Goal: Task Accomplishment & Management: Use online tool/utility

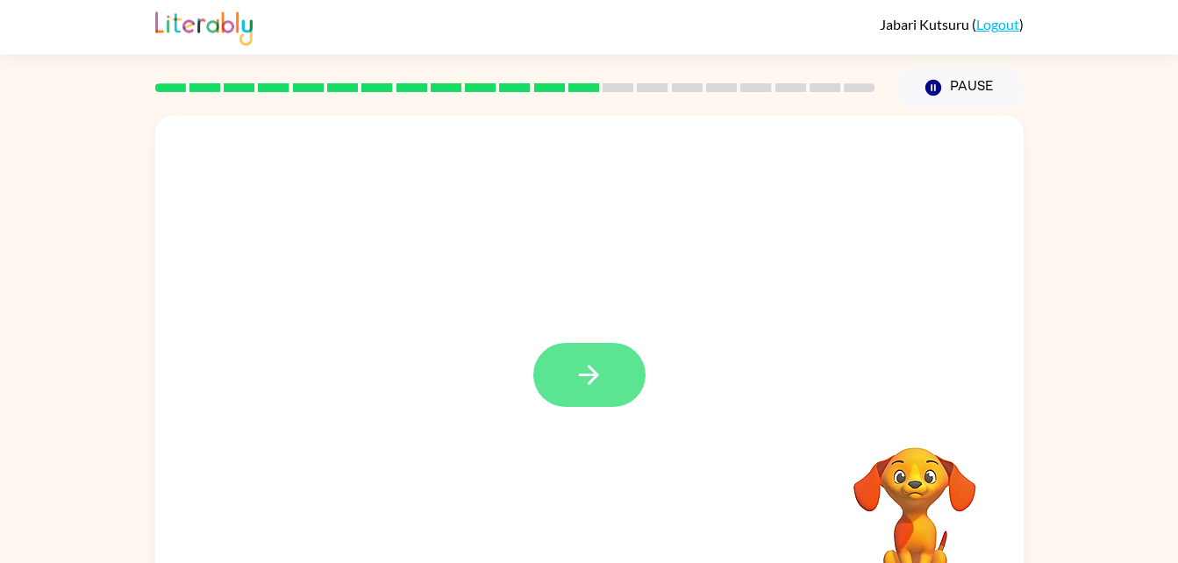
click at [591, 365] on icon "button" at bounding box center [589, 375] width 31 height 31
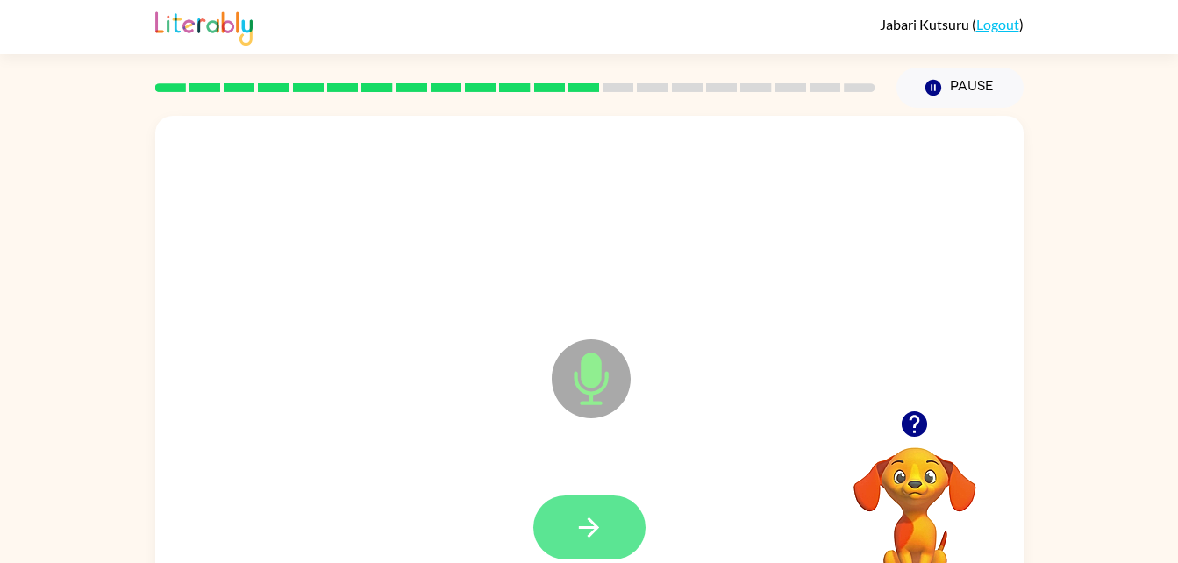
click at [608, 530] on button "button" at bounding box center [590, 528] width 112 height 64
click at [604, 516] on icon "button" at bounding box center [589, 527] width 31 height 31
click at [577, 520] on icon "button" at bounding box center [589, 527] width 31 height 31
click at [593, 534] on icon "button" at bounding box center [589, 528] width 20 height 20
click at [595, 522] on icon "button" at bounding box center [589, 527] width 31 height 31
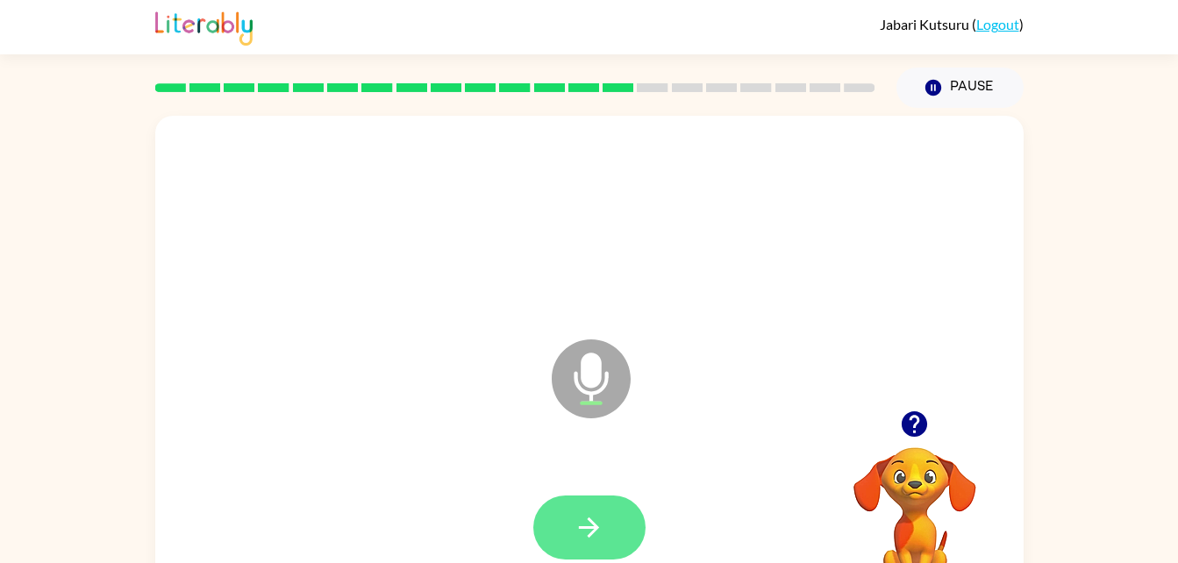
click at [630, 545] on button "button" at bounding box center [590, 528] width 112 height 64
click at [602, 542] on icon "button" at bounding box center [589, 527] width 31 height 31
click at [605, 534] on button "button" at bounding box center [590, 528] width 112 height 64
click at [597, 512] on icon "button" at bounding box center [589, 527] width 31 height 31
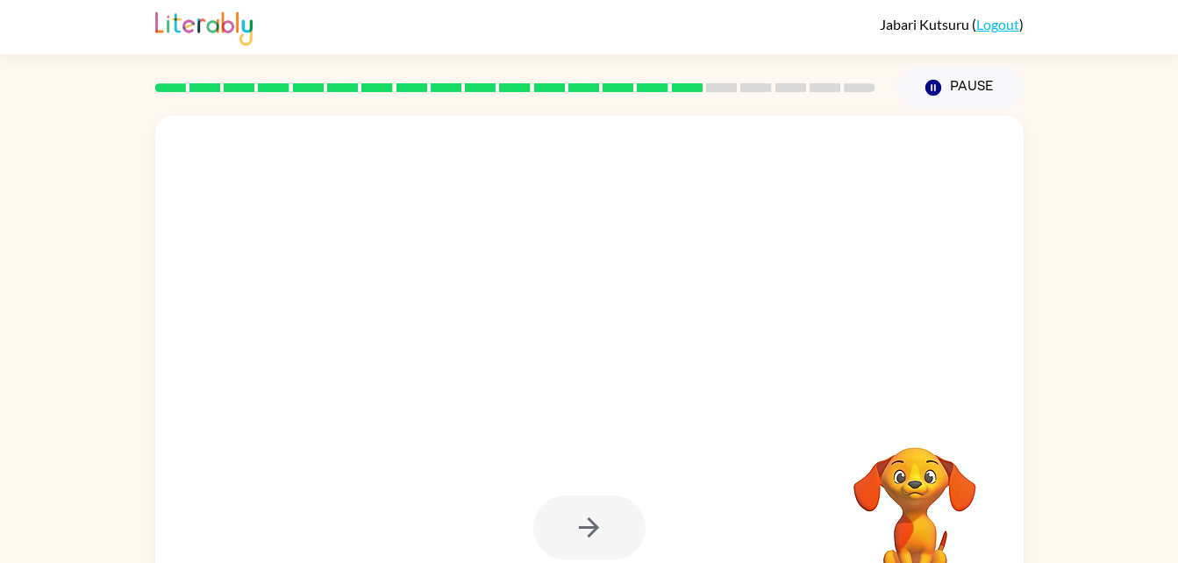
click at [589, 542] on div at bounding box center [590, 528] width 112 height 64
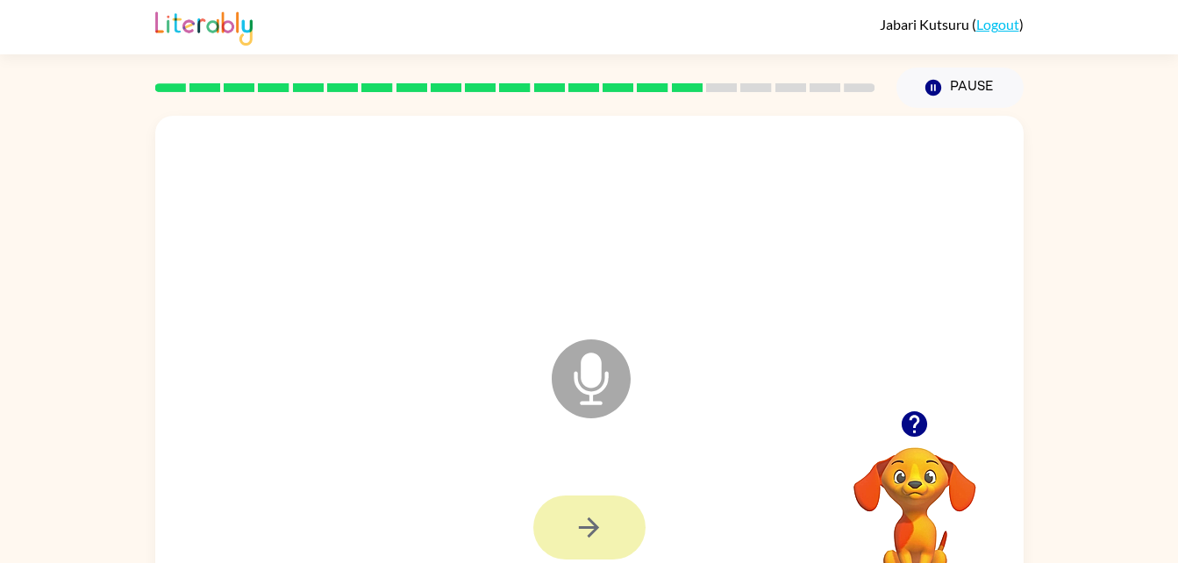
click at [611, 547] on button "button" at bounding box center [590, 528] width 112 height 64
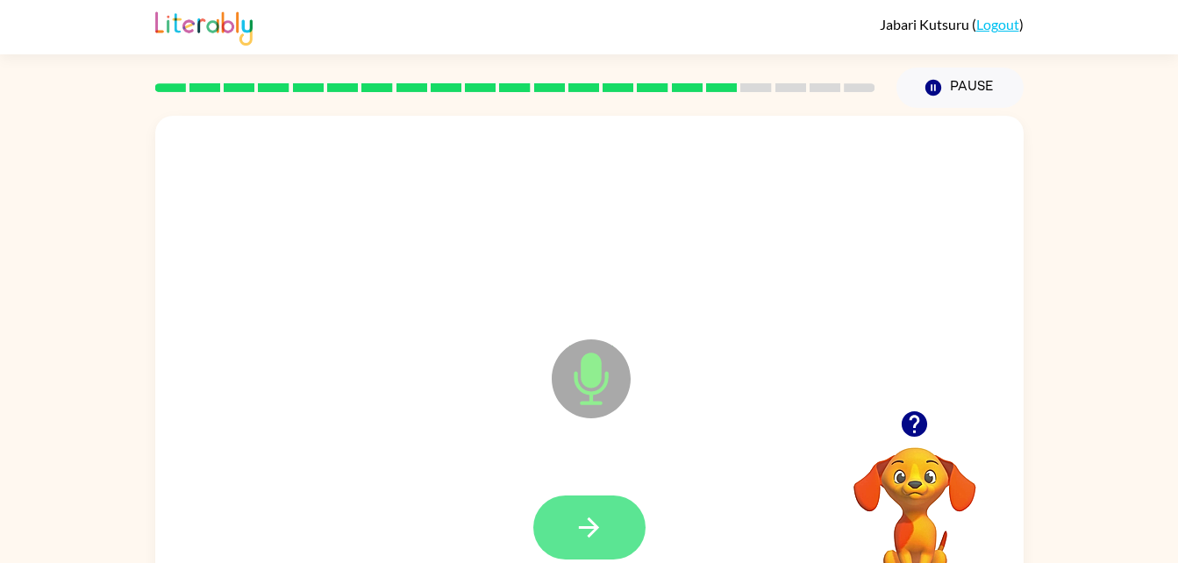
click at [580, 512] on icon "button" at bounding box center [589, 527] width 31 height 31
click at [594, 520] on icon "button" at bounding box center [589, 527] width 31 height 31
click at [625, 527] on button "button" at bounding box center [590, 528] width 112 height 64
click at [579, 496] on button "button" at bounding box center [590, 528] width 112 height 64
click at [575, 553] on button "button" at bounding box center [590, 528] width 112 height 64
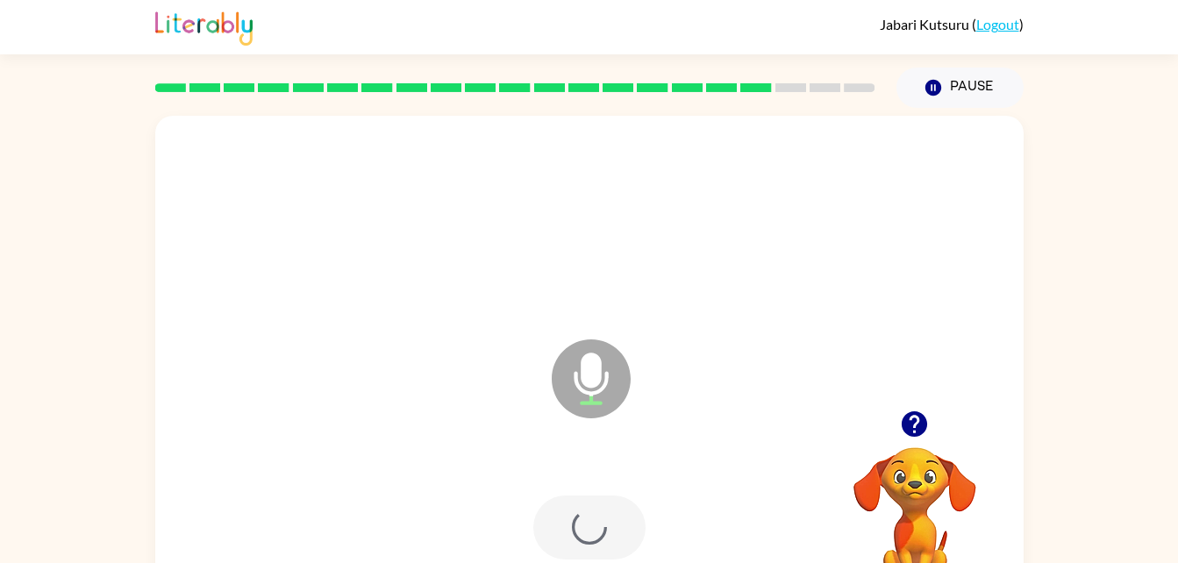
click at [598, 519] on div at bounding box center [590, 528] width 112 height 64
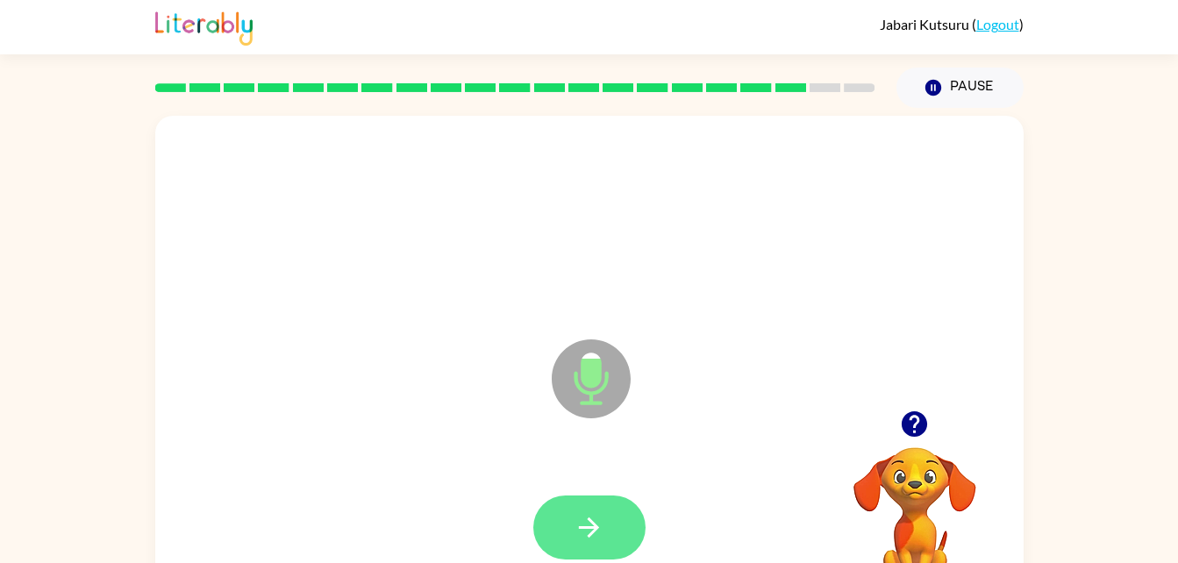
click at [576, 511] on button "button" at bounding box center [590, 528] width 112 height 64
click at [598, 521] on icon "button" at bounding box center [589, 527] width 31 height 31
click at [577, 543] on button "button" at bounding box center [590, 528] width 112 height 64
click at [621, 516] on button "button" at bounding box center [590, 528] width 112 height 64
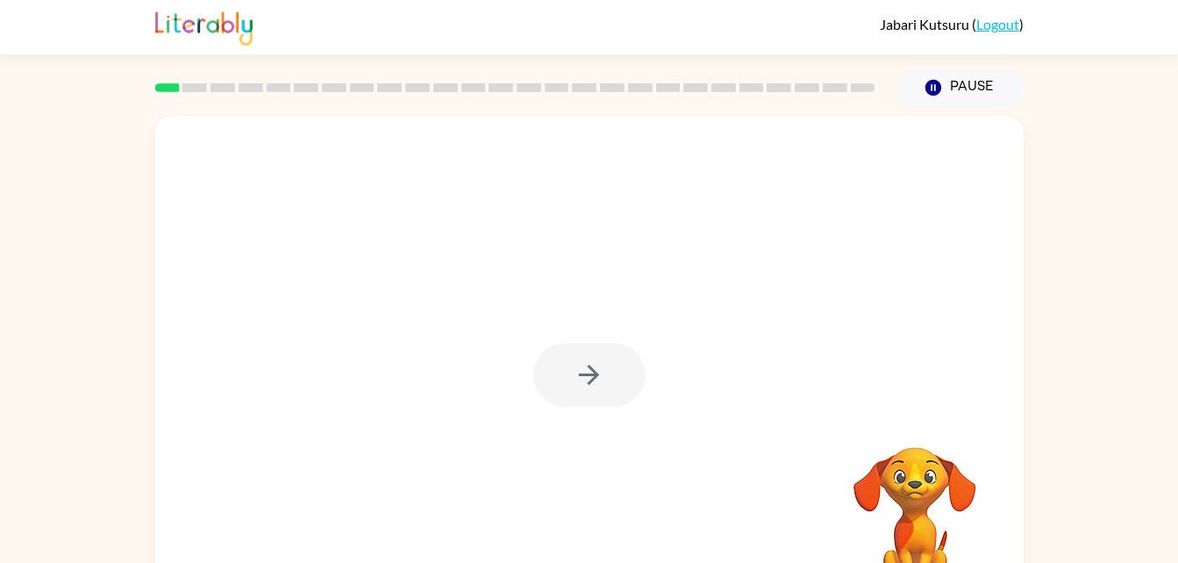
click at [556, 352] on div at bounding box center [590, 375] width 112 height 64
click at [561, 361] on div at bounding box center [590, 375] width 112 height 64
drag, startPoint x: 585, startPoint y: 321, endPoint x: 585, endPoint y: 339, distance: 17.6
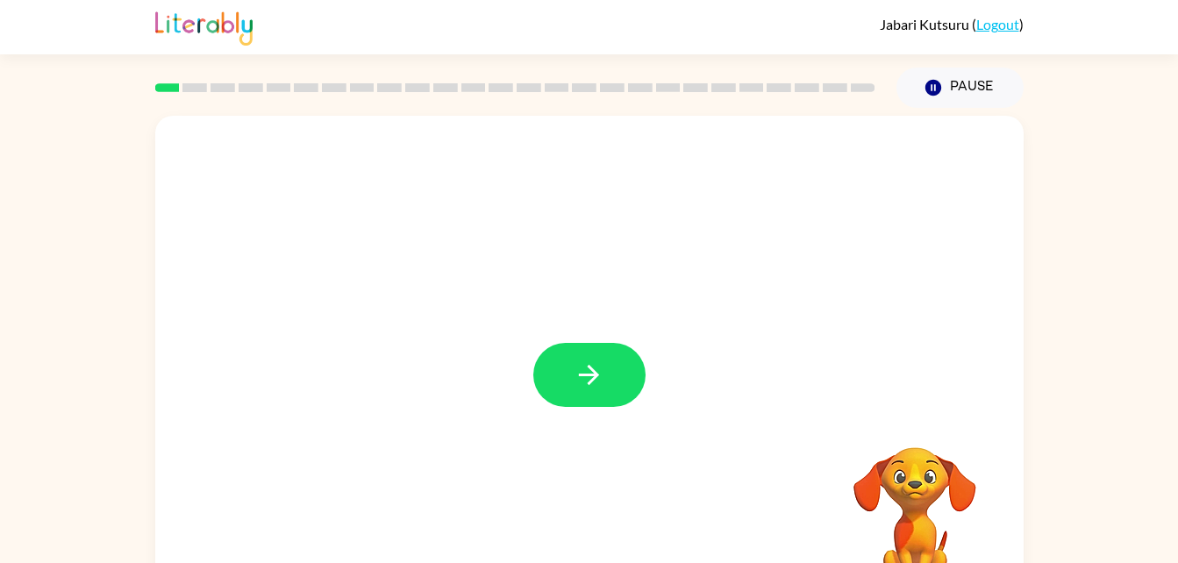
click at [585, 339] on div at bounding box center [589, 366] width 869 height 501
click at [577, 370] on icon "button" at bounding box center [589, 375] width 31 height 31
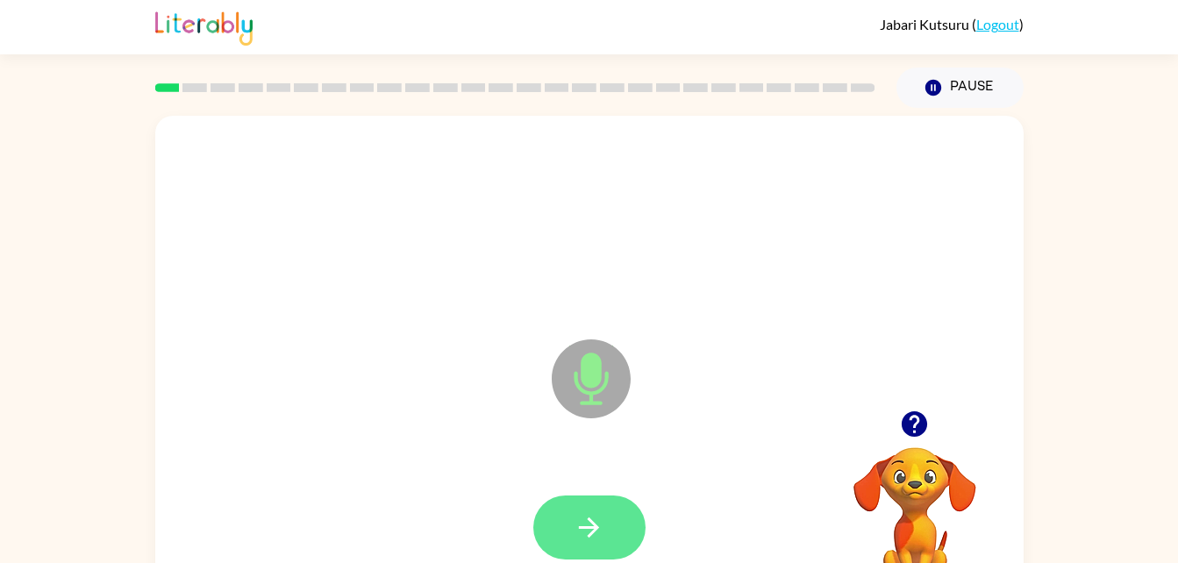
click at [578, 526] on icon "button" at bounding box center [589, 527] width 31 height 31
click at [570, 525] on button "button" at bounding box center [590, 528] width 112 height 64
click at [573, 517] on button "button" at bounding box center [590, 528] width 112 height 64
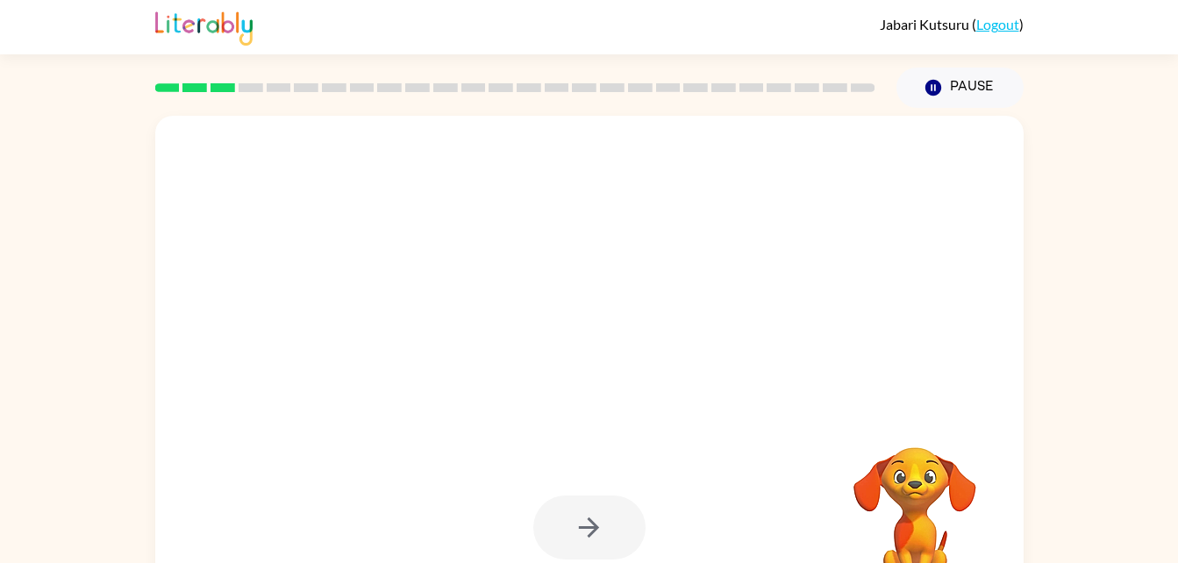
click at [576, 525] on div at bounding box center [590, 528] width 112 height 64
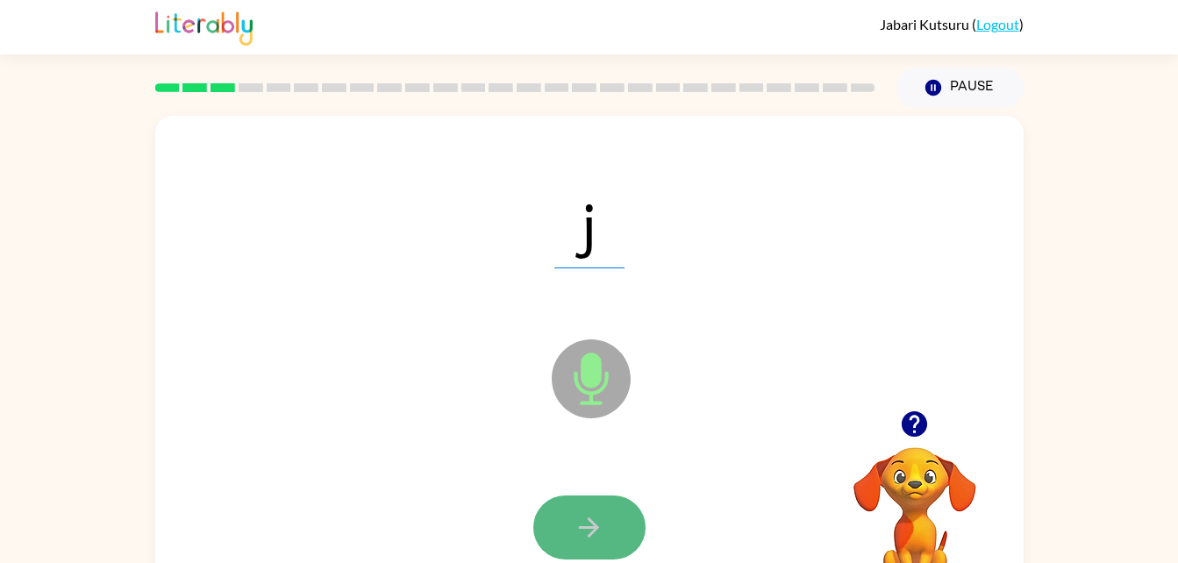
click at [563, 516] on button "button" at bounding box center [590, 528] width 112 height 64
click at [593, 519] on icon "button" at bounding box center [589, 527] width 31 height 31
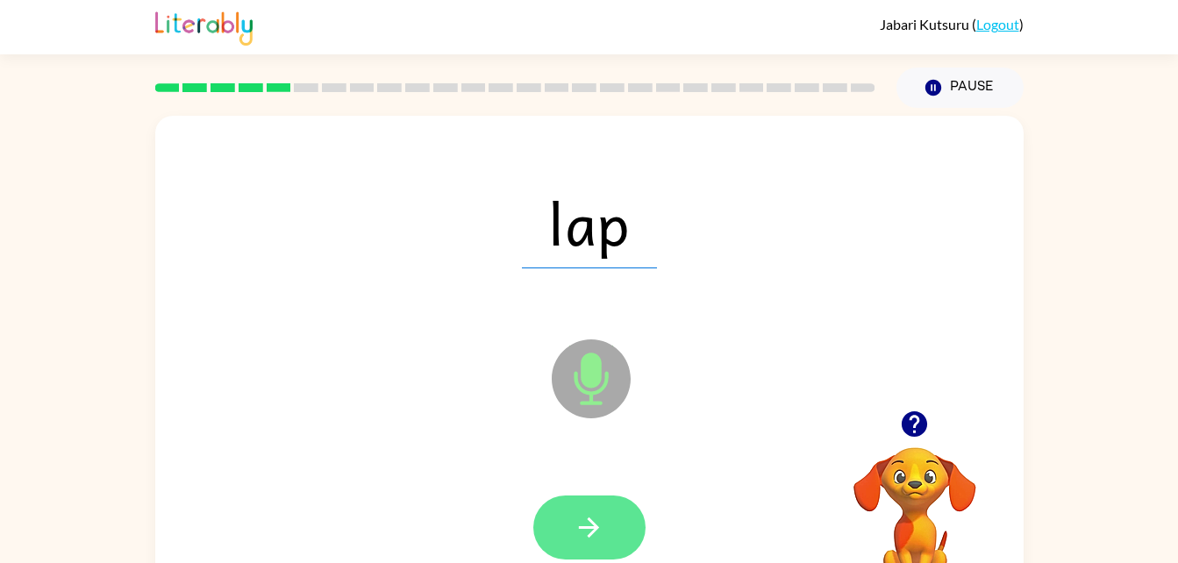
click at [580, 524] on icon "button" at bounding box center [589, 527] width 31 height 31
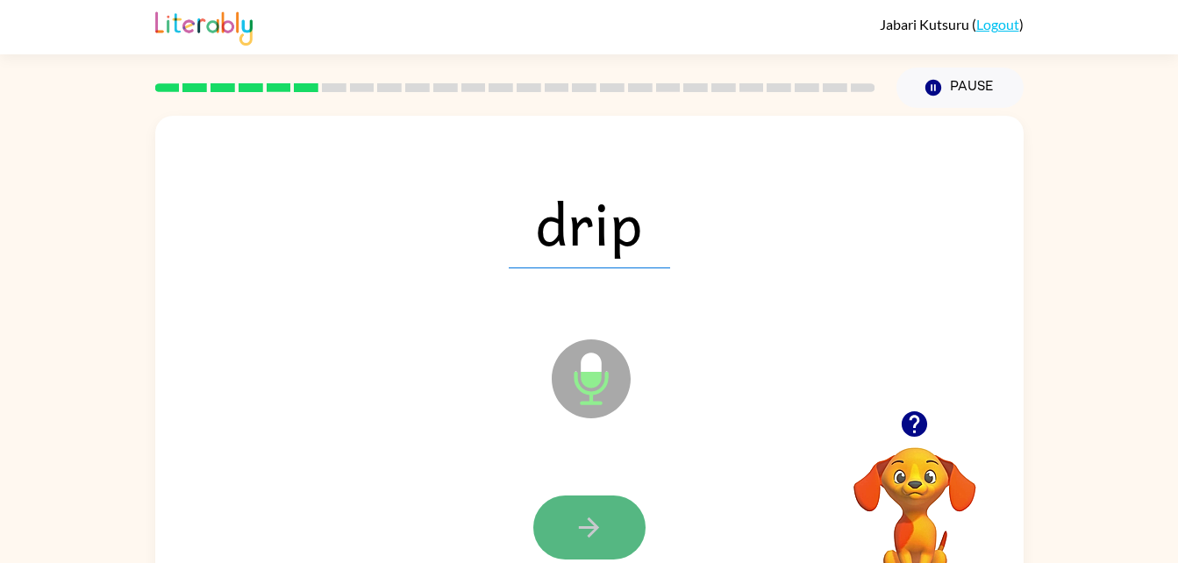
click at [594, 519] on icon "button" at bounding box center [589, 527] width 31 height 31
click at [594, 521] on icon "button" at bounding box center [589, 527] width 31 height 31
click at [577, 519] on icon "button" at bounding box center [589, 527] width 31 height 31
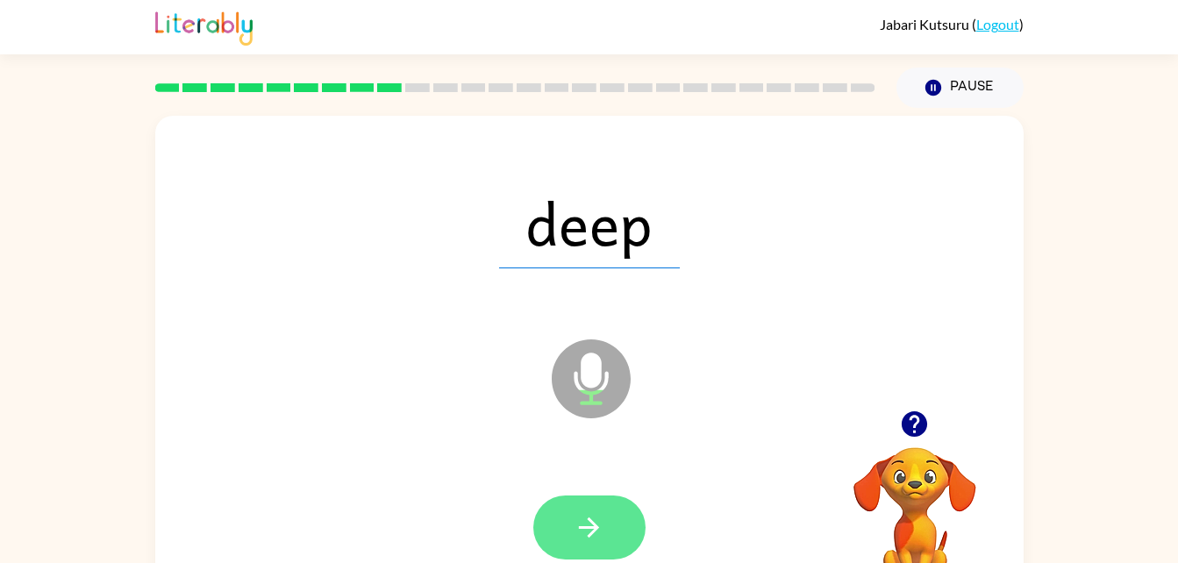
click at [579, 519] on icon "button" at bounding box center [589, 527] width 31 height 31
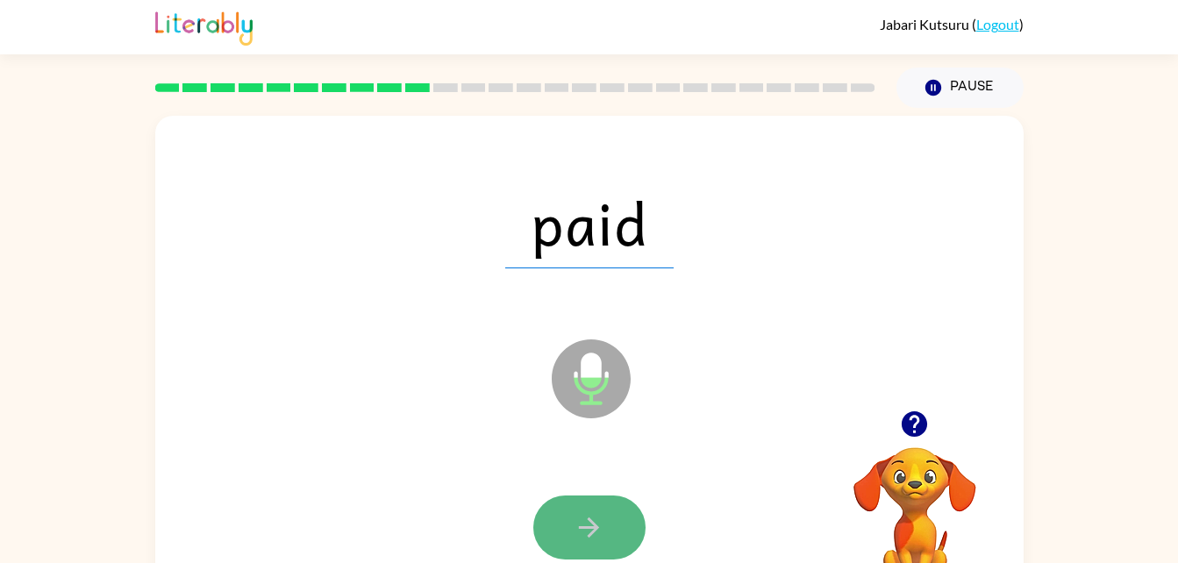
click at [570, 519] on button "button" at bounding box center [590, 528] width 112 height 64
click at [574, 517] on icon "button" at bounding box center [589, 527] width 31 height 31
click at [580, 523] on icon "button" at bounding box center [589, 527] width 31 height 31
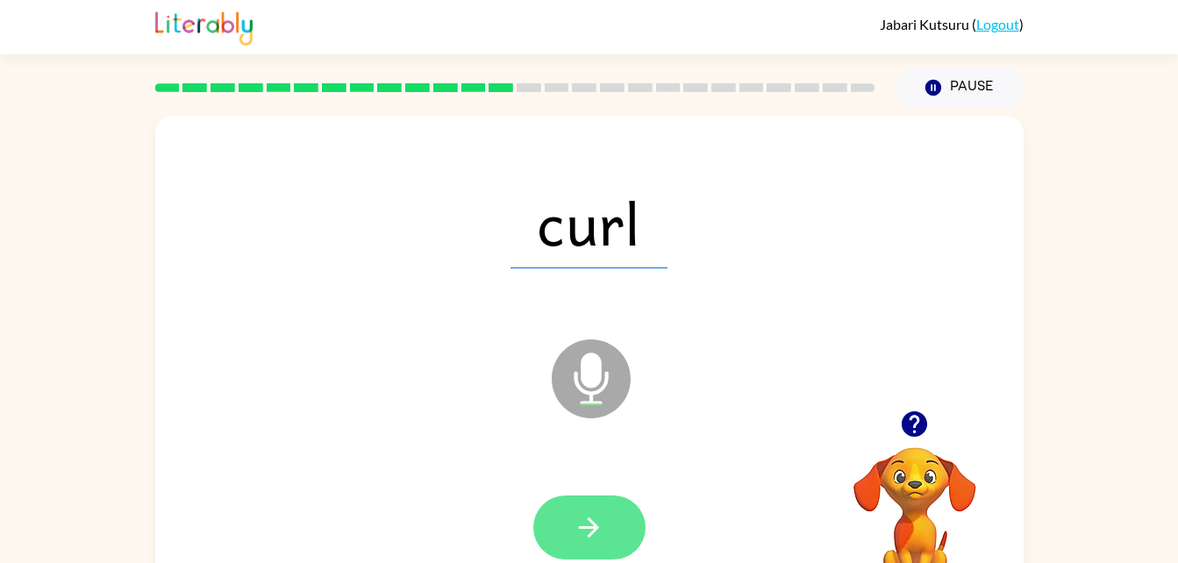
click at [578, 523] on icon "button" at bounding box center [589, 527] width 31 height 31
click at [579, 523] on icon "button" at bounding box center [589, 527] width 31 height 31
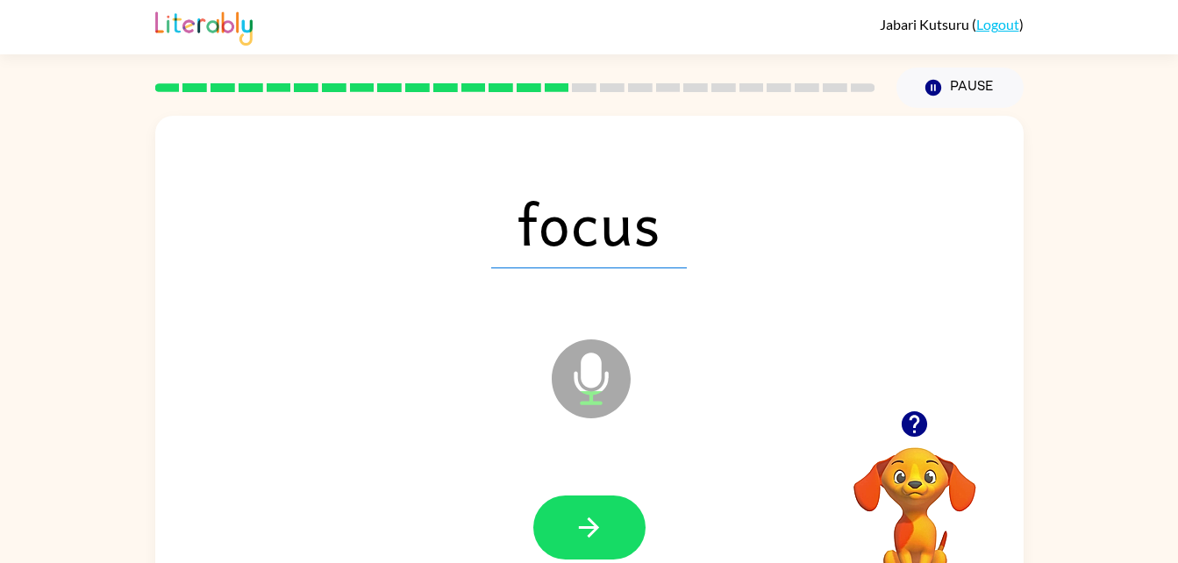
click at [579, 523] on icon "button" at bounding box center [589, 527] width 31 height 31
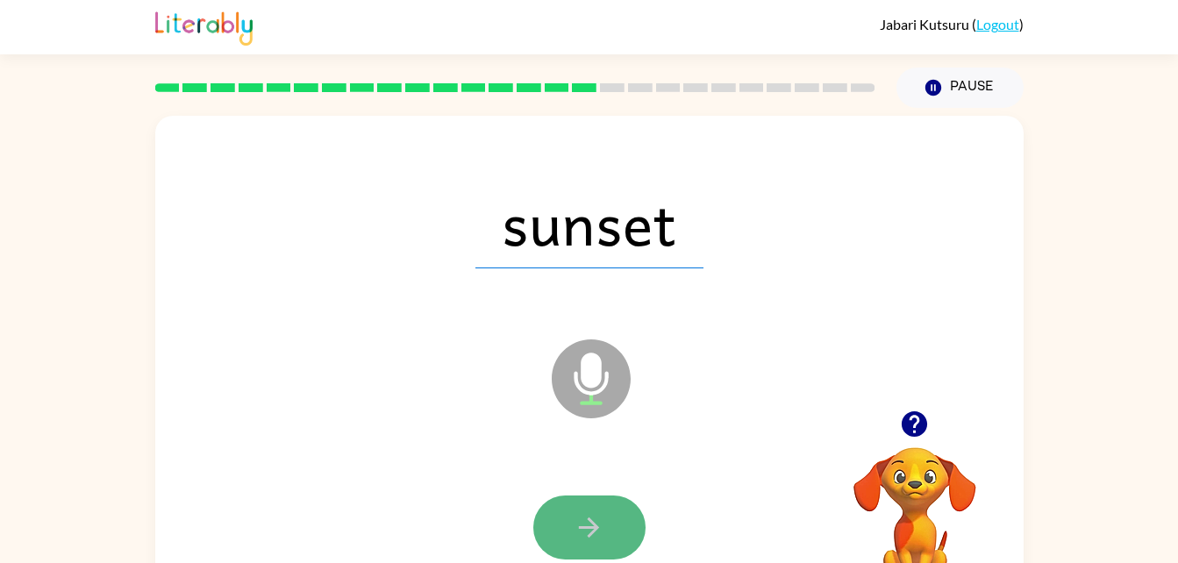
click at [579, 521] on icon "button" at bounding box center [589, 527] width 31 height 31
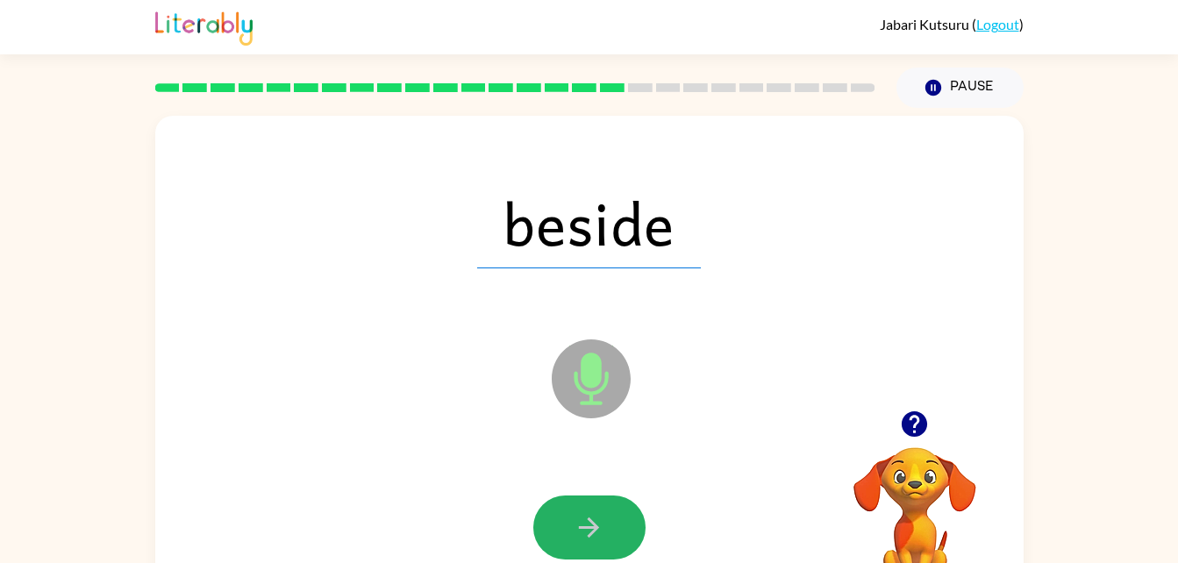
drag, startPoint x: 579, startPoint y: 521, endPoint x: 596, endPoint y: 538, distance: 23.6
click at [596, 538] on icon "button" at bounding box center [589, 527] width 31 height 31
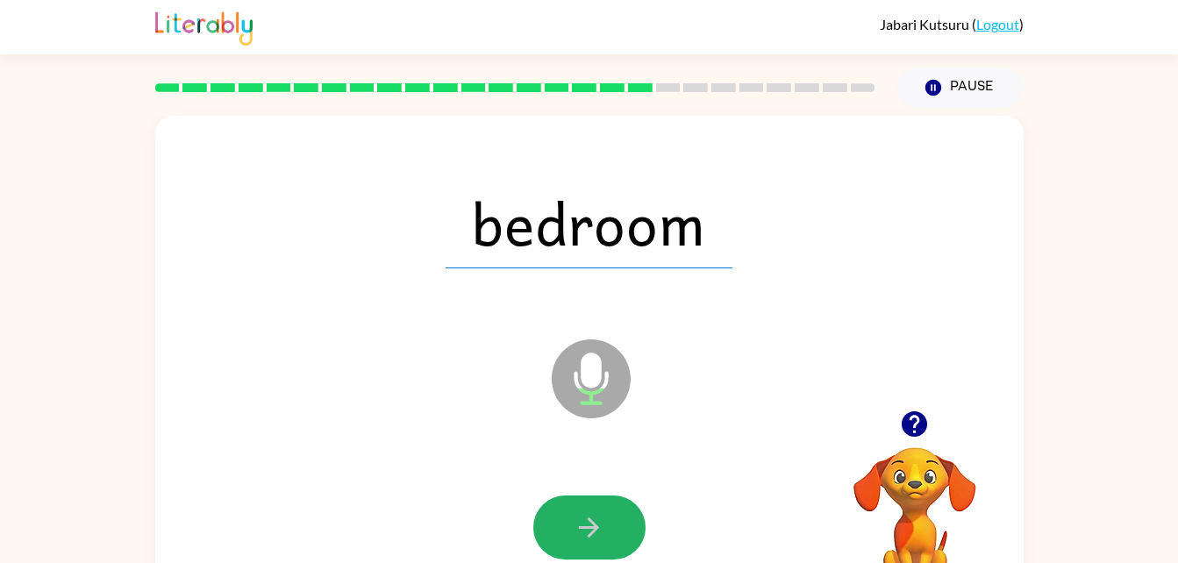
click at [590, 538] on icon "button" at bounding box center [589, 527] width 31 height 31
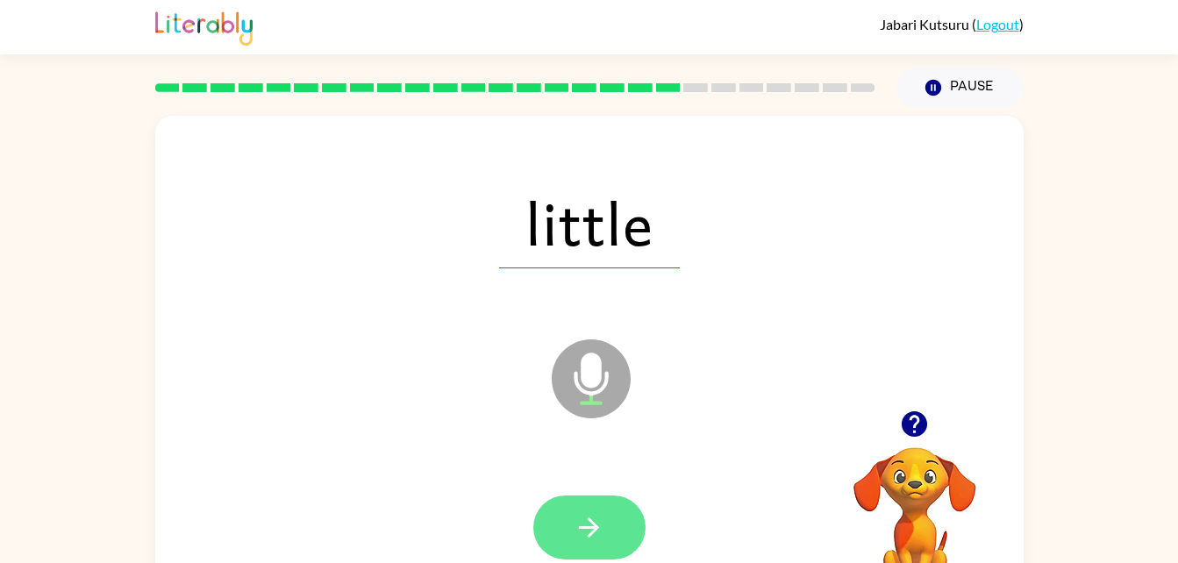
click at [590, 536] on icon "button" at bounding box center [589, 528] width 20 height 20
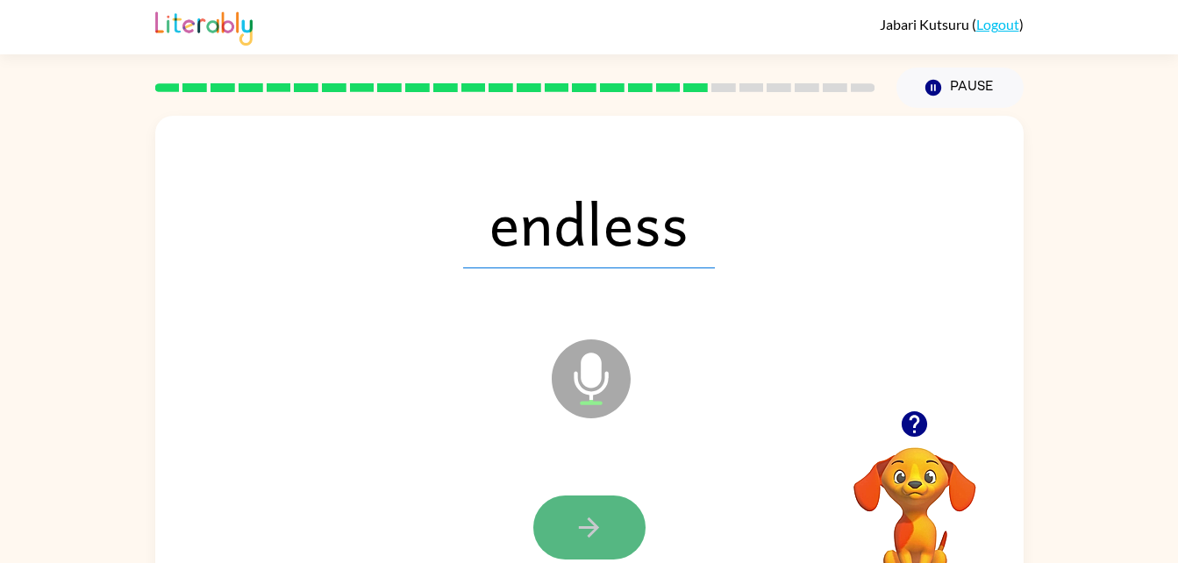
click at [588, 536] on icon "button" at bounding box center [589, 528] width 20 height 20
click at [583, 538] on icon "button" at bounding box center [589, 527] width 31 height 31
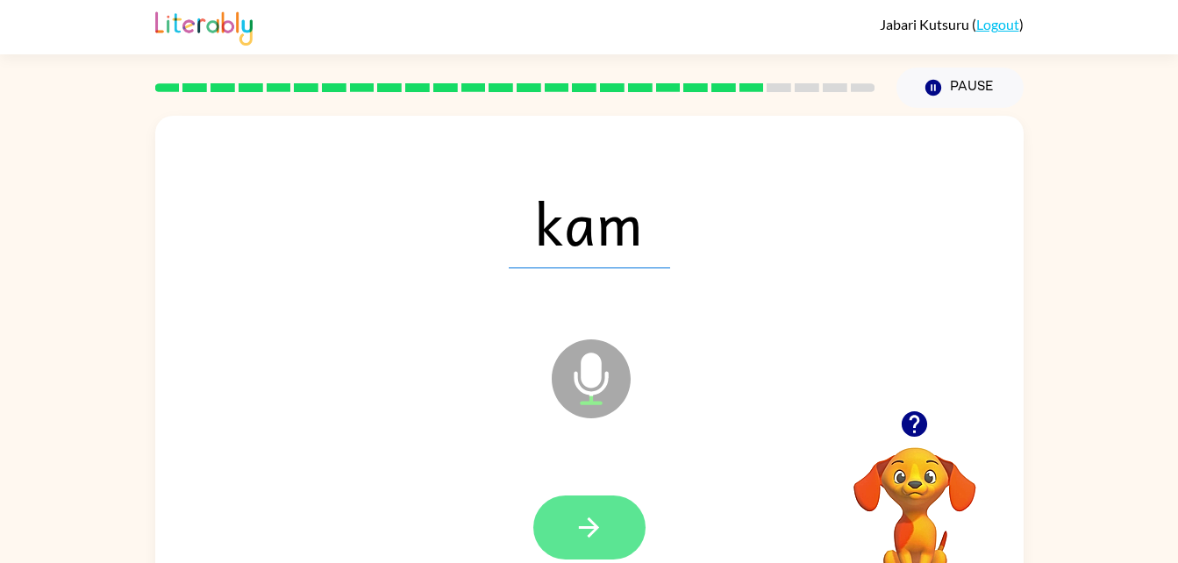
click at [584, 534] on icon "button" at bounding box center [589, 527] width 31 height 31
click at [579, 520] on icon "button" at bounding box center [589, 527] width 31 height 31
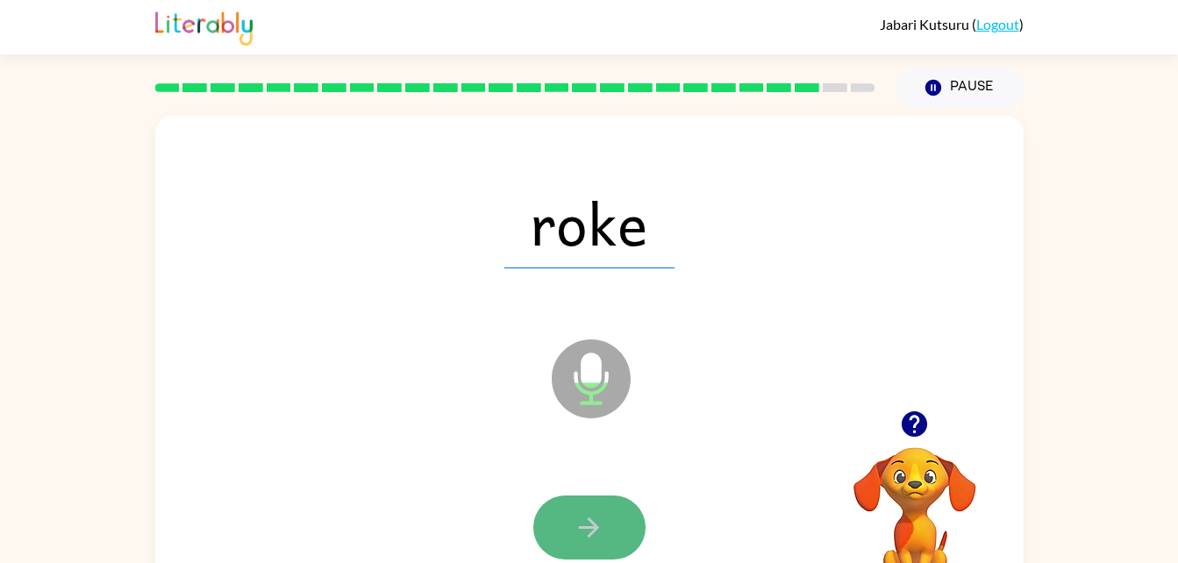
click at [584, 520] on icon "button" at bounding box center [589, 527] width 31 height 31
click at [588, 512] on icon "button" at bounding box center [589, 527] width 31 height 31
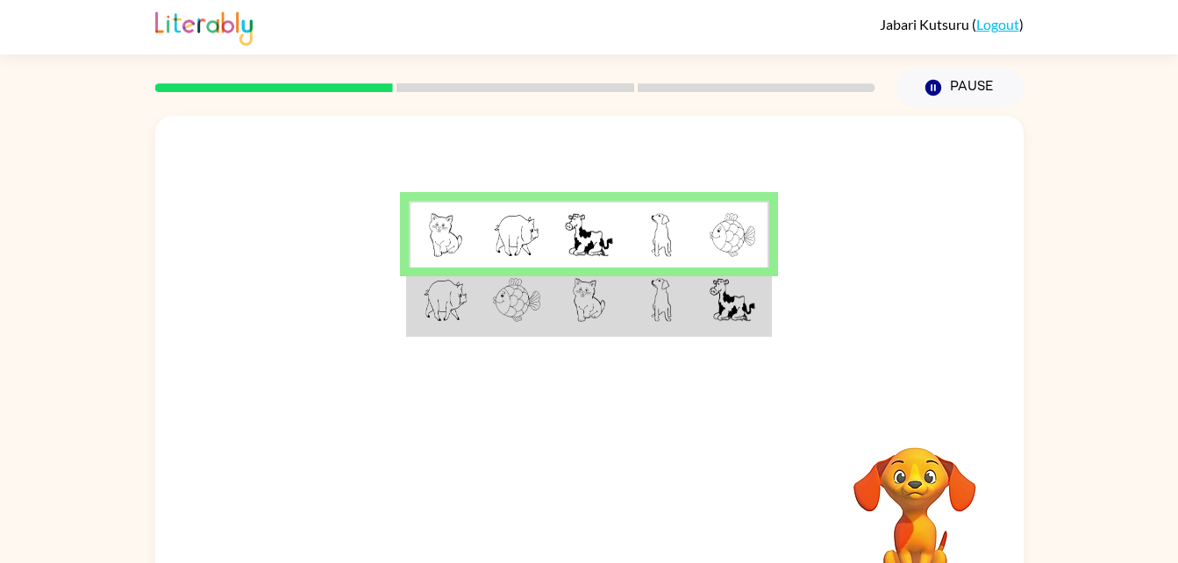
drag, startPoint x: 698, startPoint y: 125, endPoint x: 755, endPoint y: 167, distance: 70.4
click at [755, 167] on div at bounding box center [589, 263] width 869 height 295
drag, startPoint x: 552, startPoint y: 229, endPoint x: 578, endPoint y: 196, distance: 42.5
click at [578, 196] on div at bounding box center [589, 263] width 869 height 295
drag, startPoint x: 578, startPoint y: 196, endPoint x: 567, endPoint y: 303, distance: 107.7
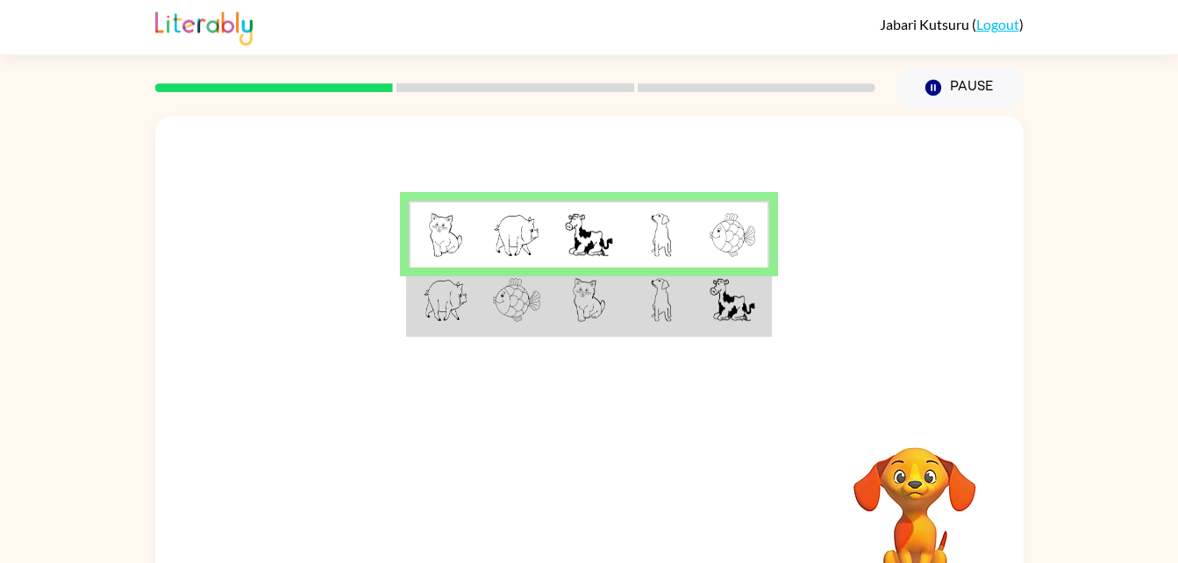
click at [567, 303] on td at bounding box center [589, 302] width 72 height 68
click at [554, 303] on td at bounding box center [589, 302] width 72 height 68
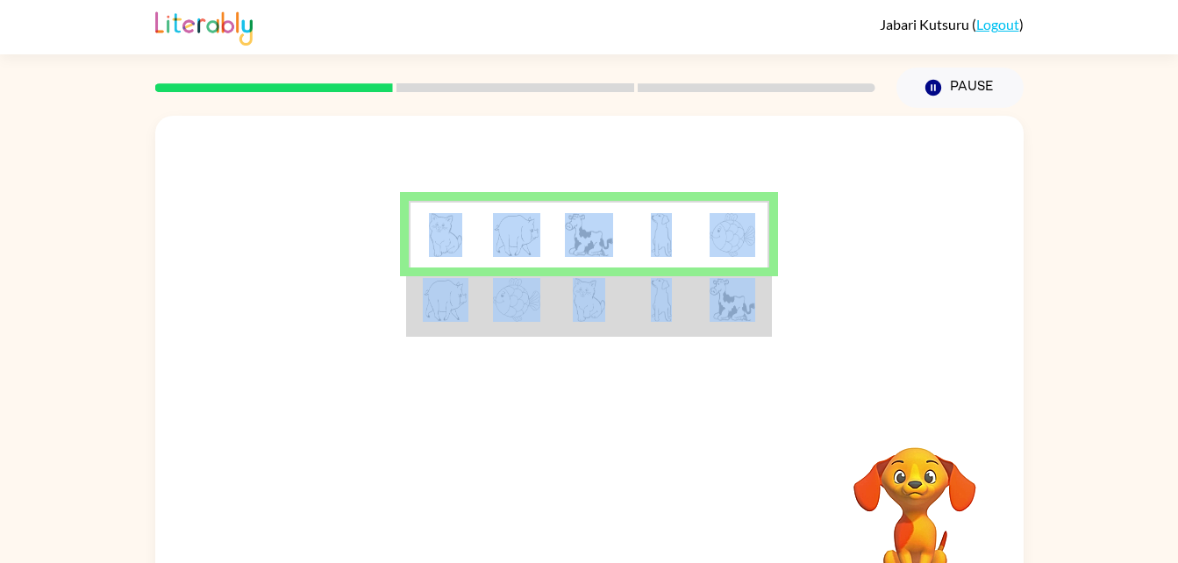
click at [554, 303] on td at bounding box center [589, 302] width 72 height 68
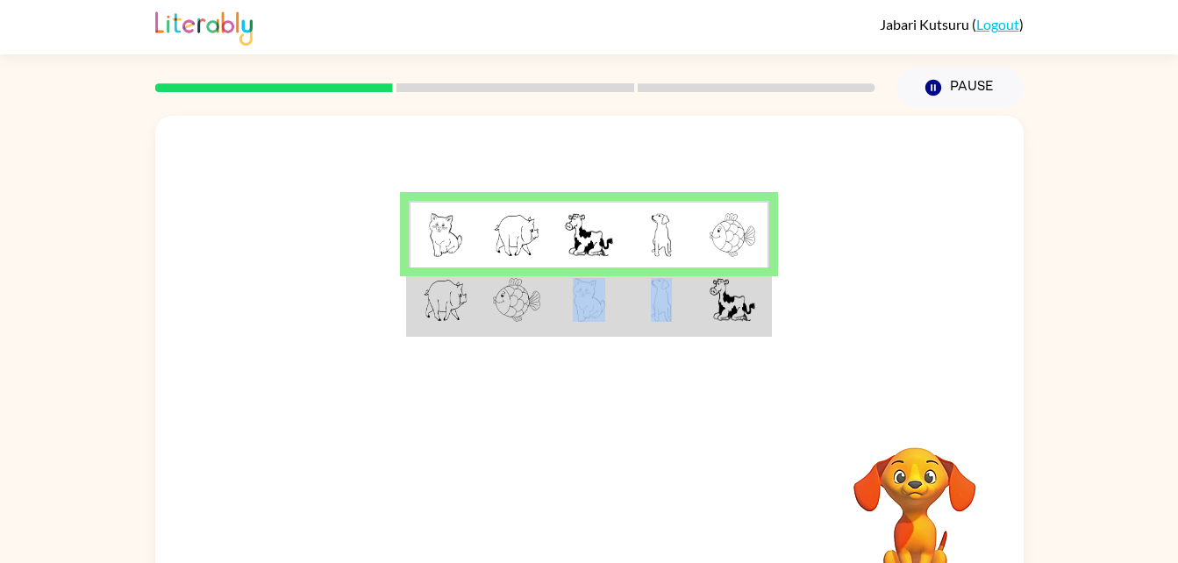
click at [554, 303] on td at bounding box center [589, 302] width 72 height 68
click at [647, 334] on td at bounding box center [662, 302] width 72 height 68
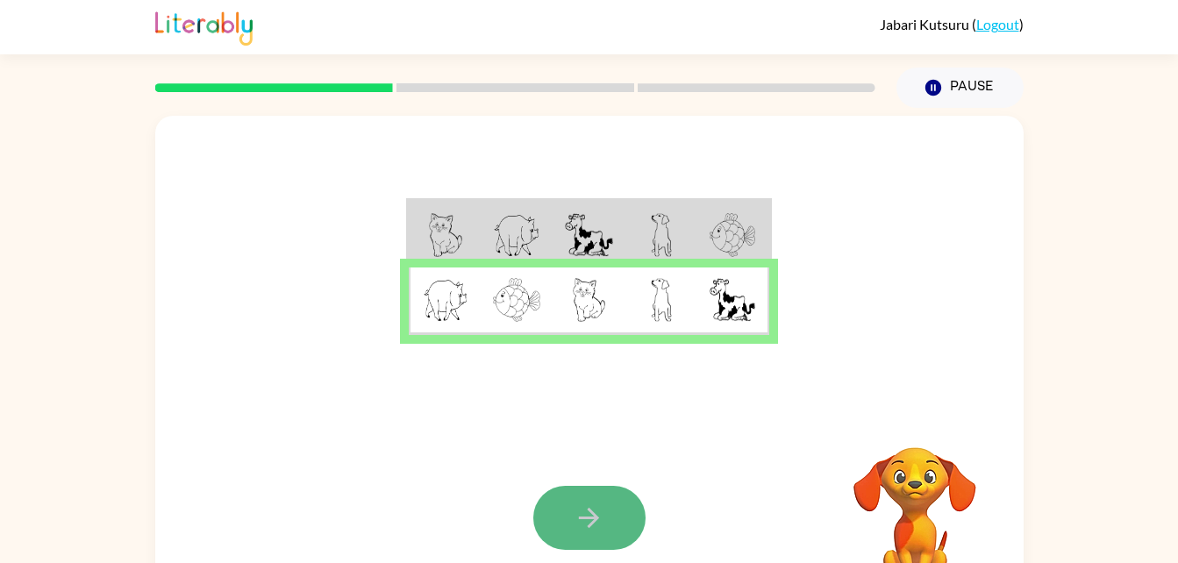
click at [593, 548] on button "button" at bounding box center [590, 518] width 112 height 64
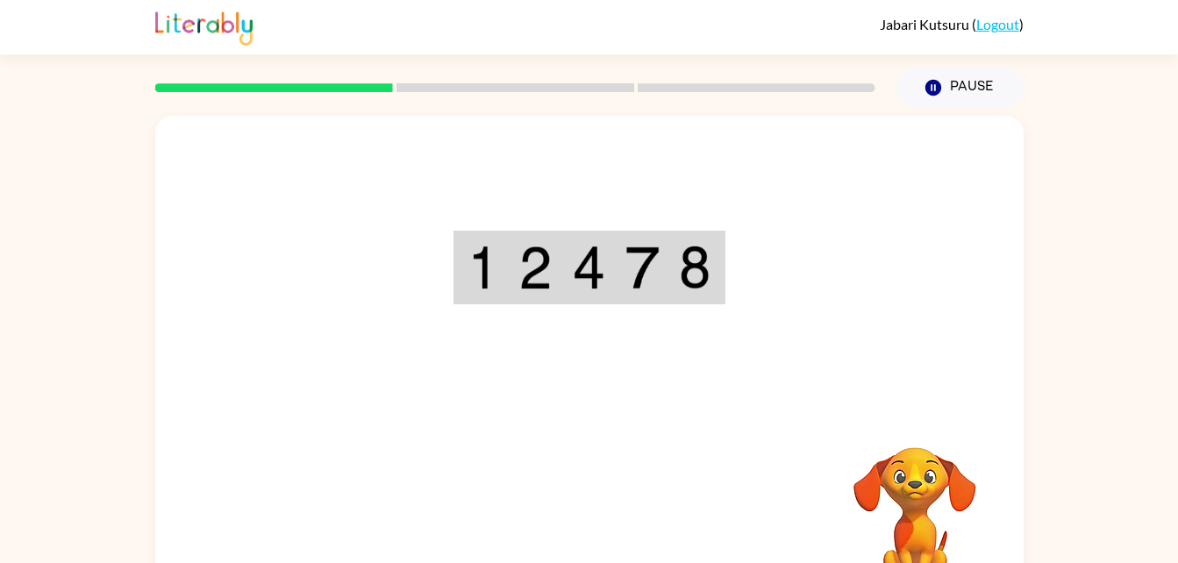
click at [572, 280] on img at bounding box center [588, 268] width 33 height 44
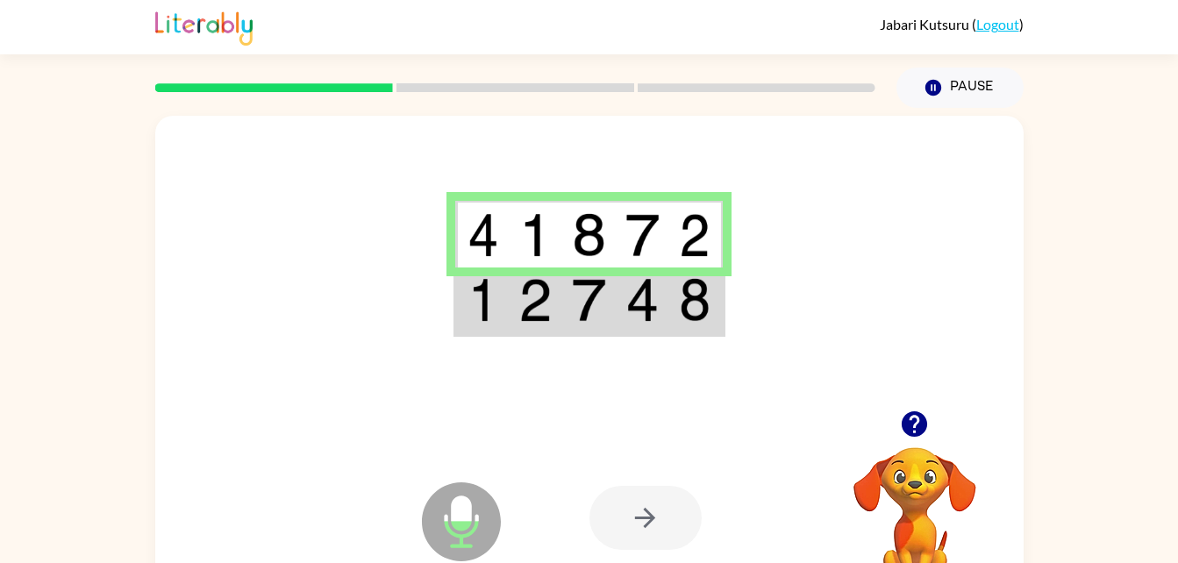
click at [449, 328] on div at bounding box center [589, 263] width 869 height 295
click at [470, 323] on td at bounding box center [482, 302] width 54 height 68
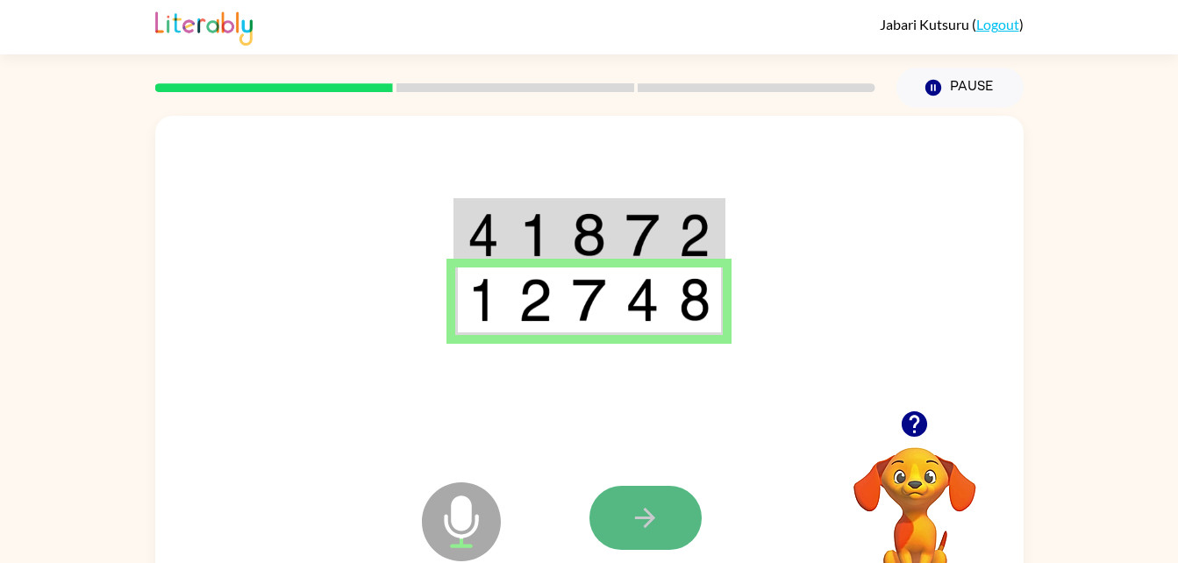
click at [635, 514] on icon "button" at bounding box center [645, 518] width 31 height 31
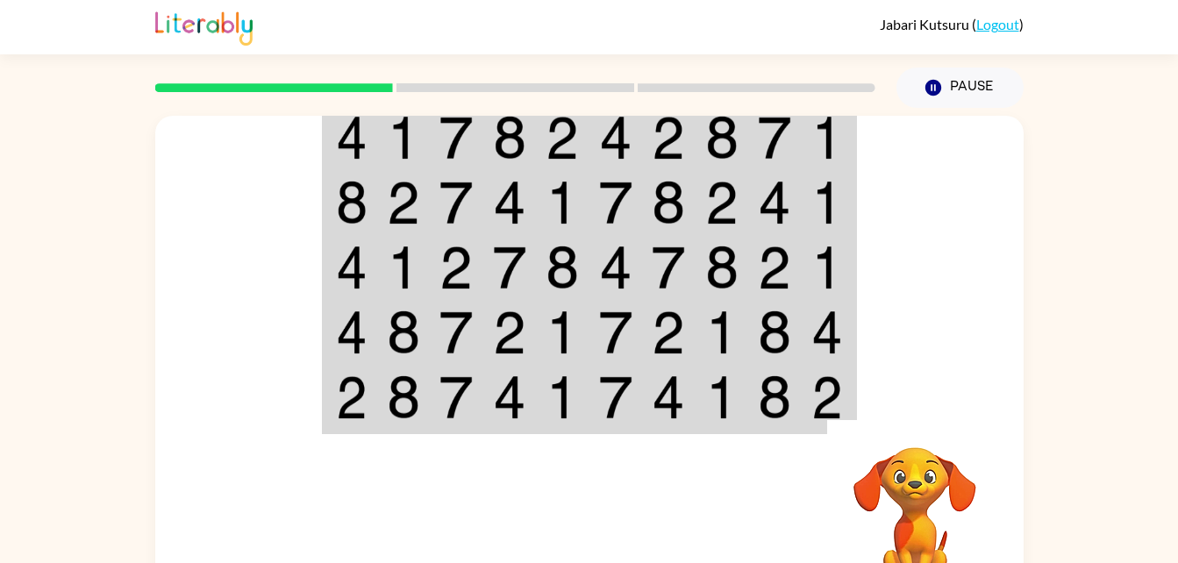
click at [1066, 533] on div "Your browser must support playing .mp4 files to use Literably. Please try using…" at bounding box center [589, 362] width 1178 height 509
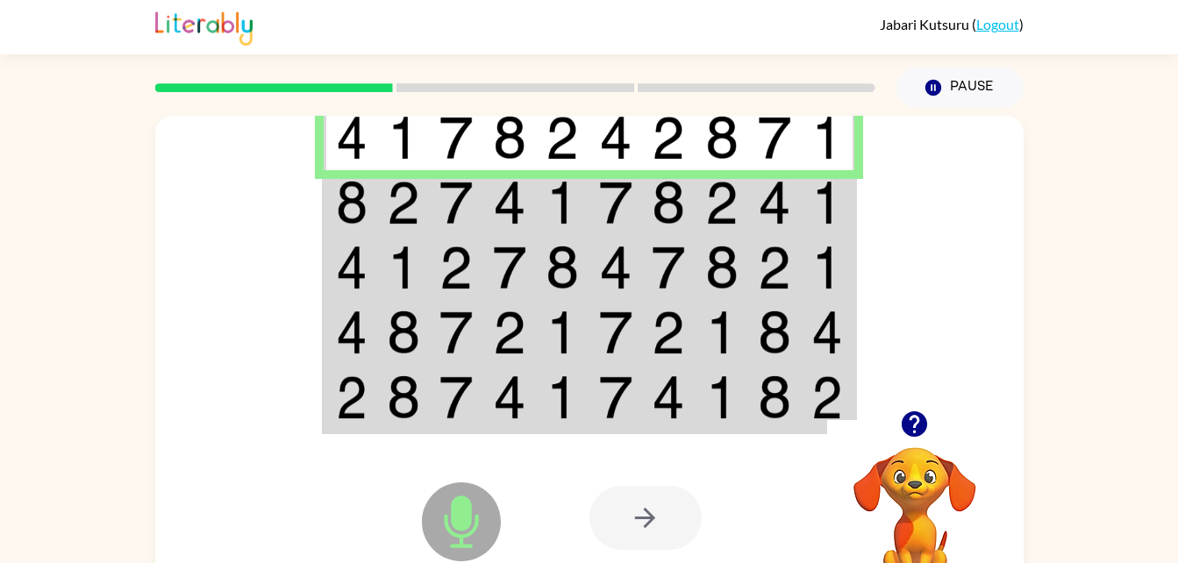
click at [333, 190] on td at bounding box center [351, 202] width 54 height 65
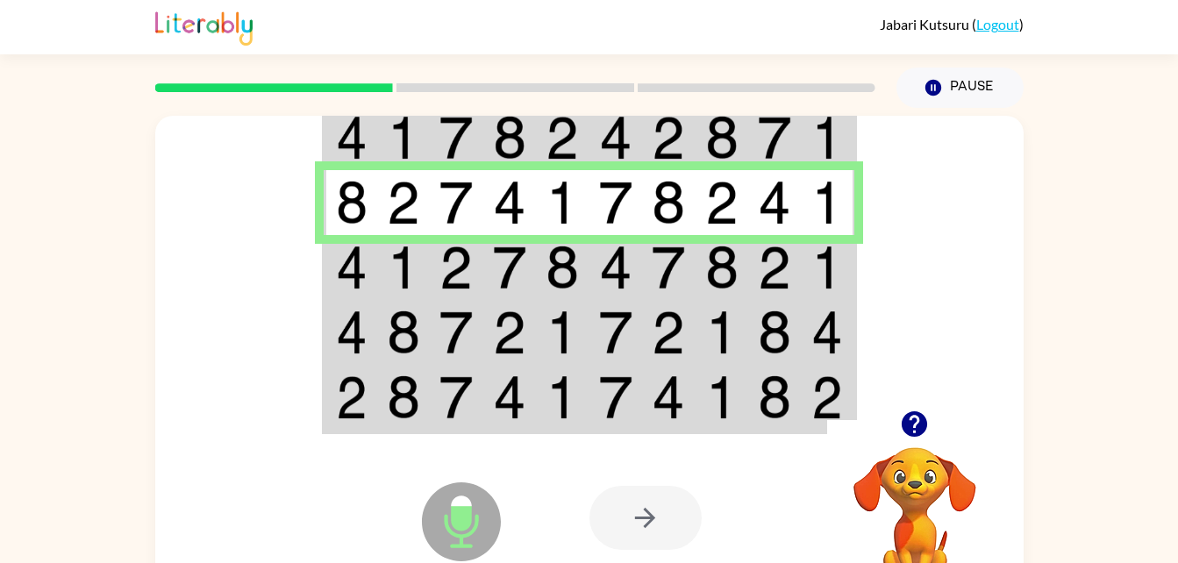
click at [340, 259] on img at bounding box center [352, 268] width 32 height 44
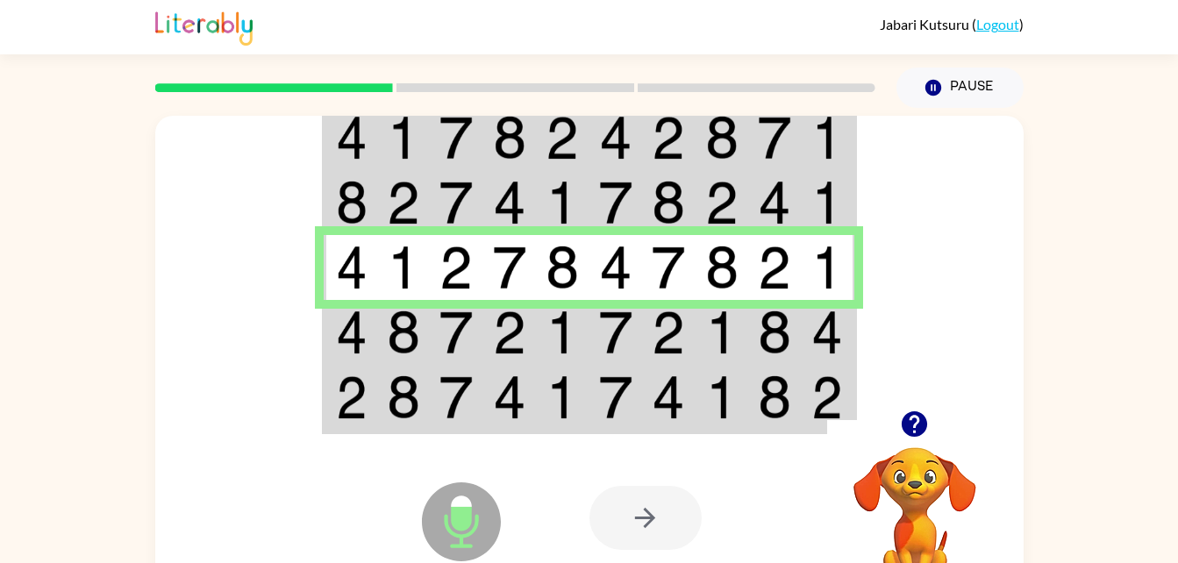
click at [331, 345] on td at bounding box center [351, 332] width 54 height 65
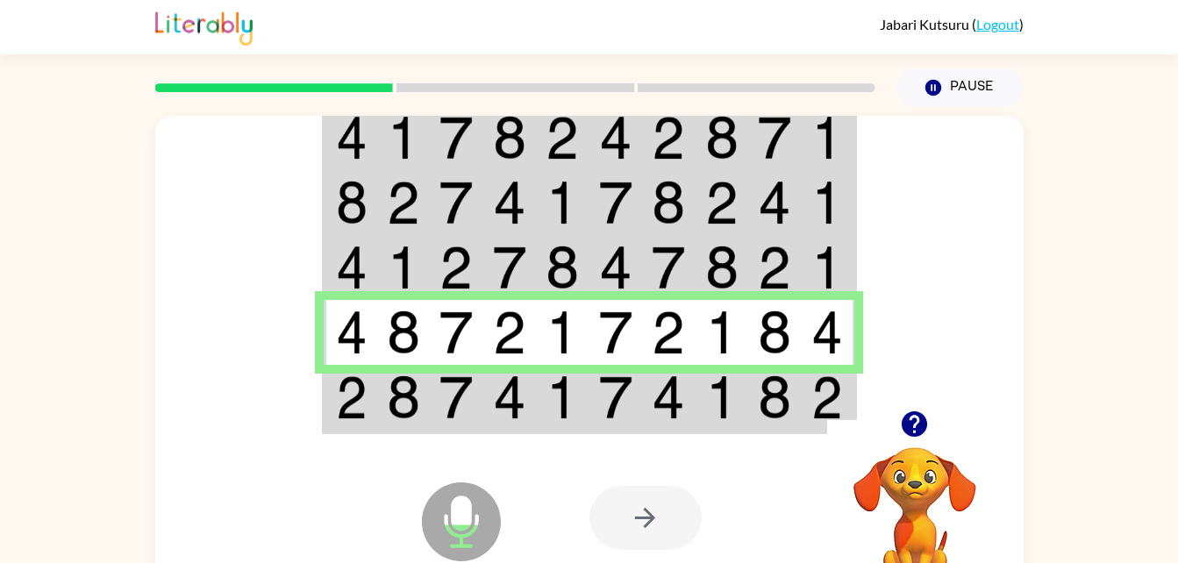
click at [480, 562] on icon "Microphone The Microphone is here when it is your turn to talk" at bounding box center [549, 544] width 263 height 132
click at [469, 560] on icon at bounding box center [461, 522] width 79 height 79
click at [455, 518] on icon "Microphone The Microphone is here when it is your turn to talk" at bounding box center [549, 544] width 263 height 132
click at [344, 411] on img at bounding box center [352, 398] width 32 height 44
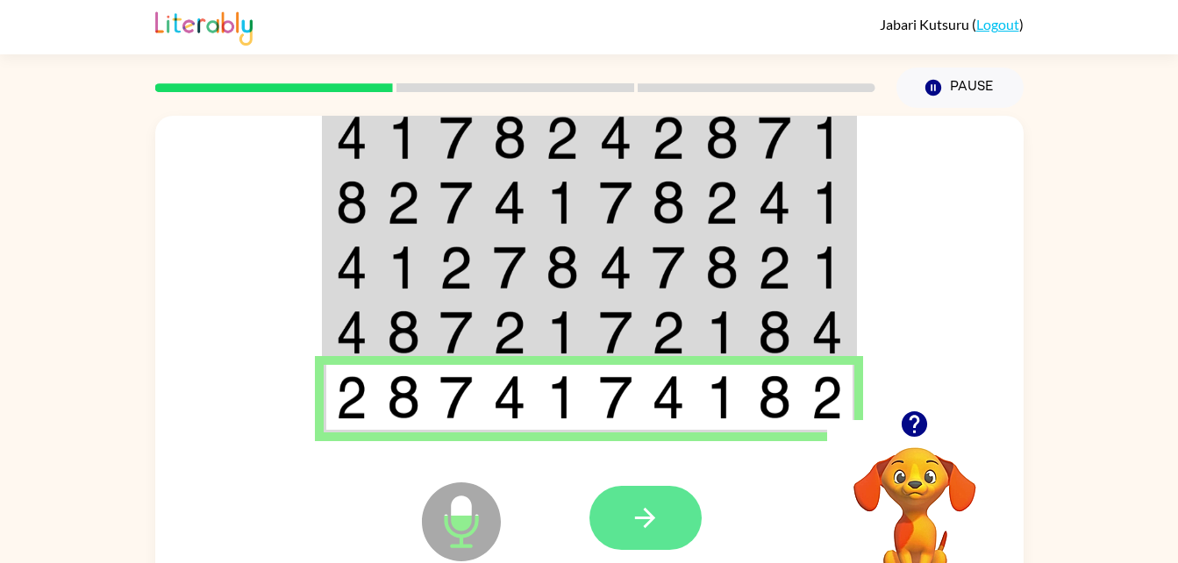
click at [628, 522] on button "button" at bounding box center [646, 518] width 112 height 64
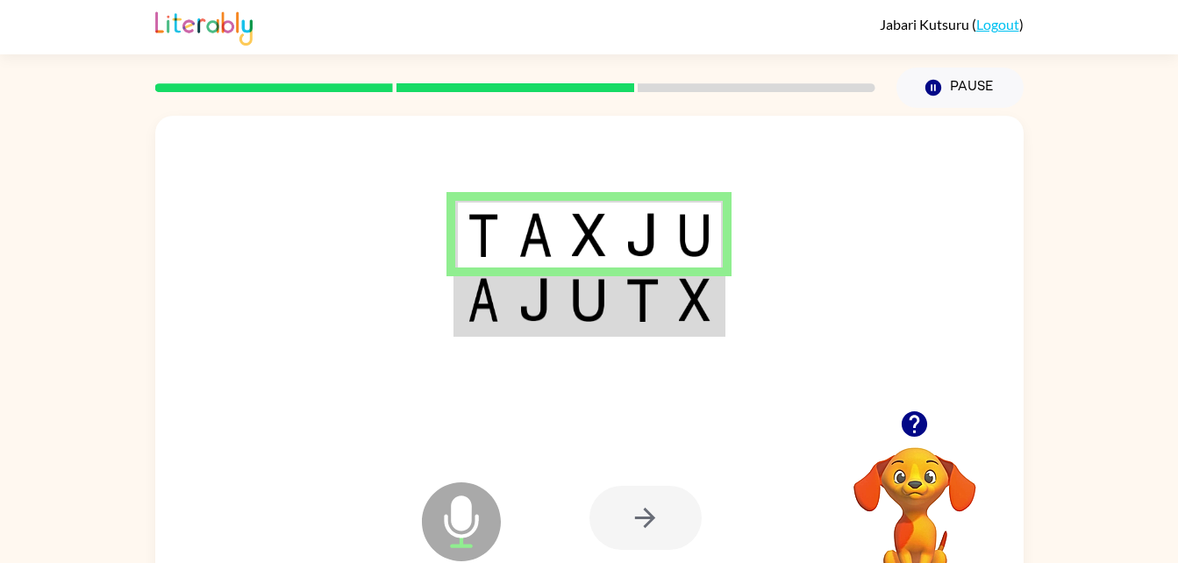
click at [520, 317] on img at bounding box center [535, 300] width 33 height 44
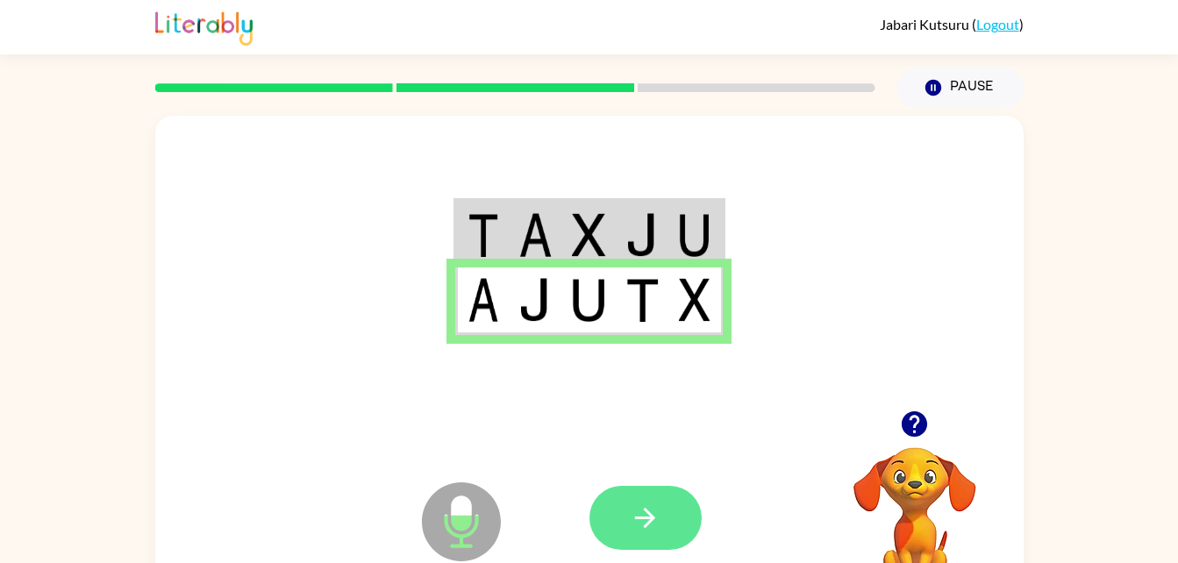
click at [641, 516] on icon "button" at bounding box center [645, 518] width 31 height 31
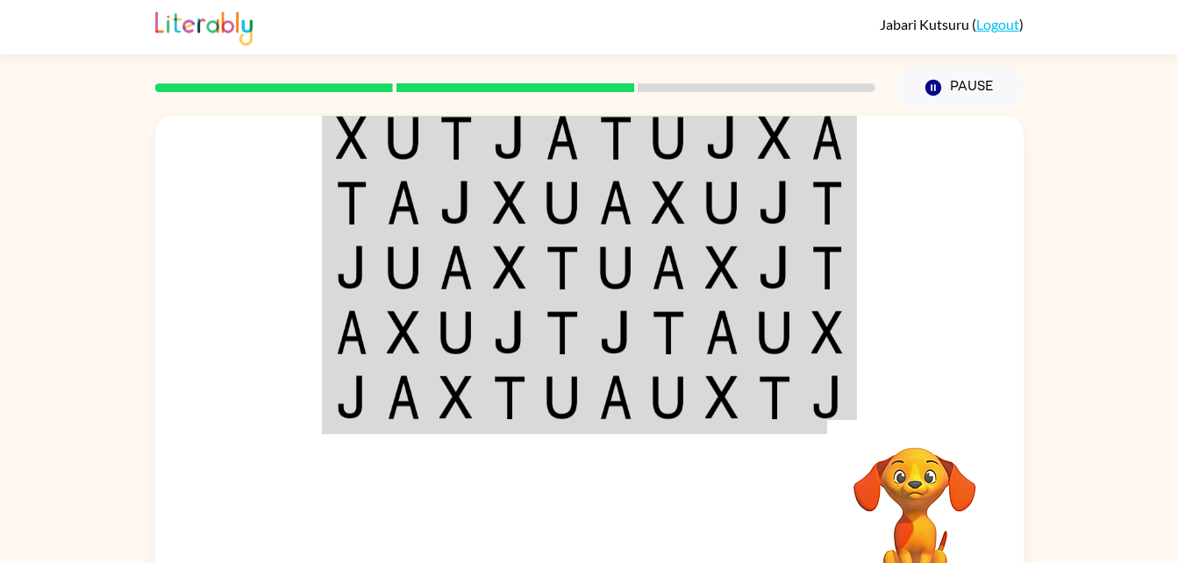
click at [369, 135] on td at bounding box center [351, 138] width 54 height 68
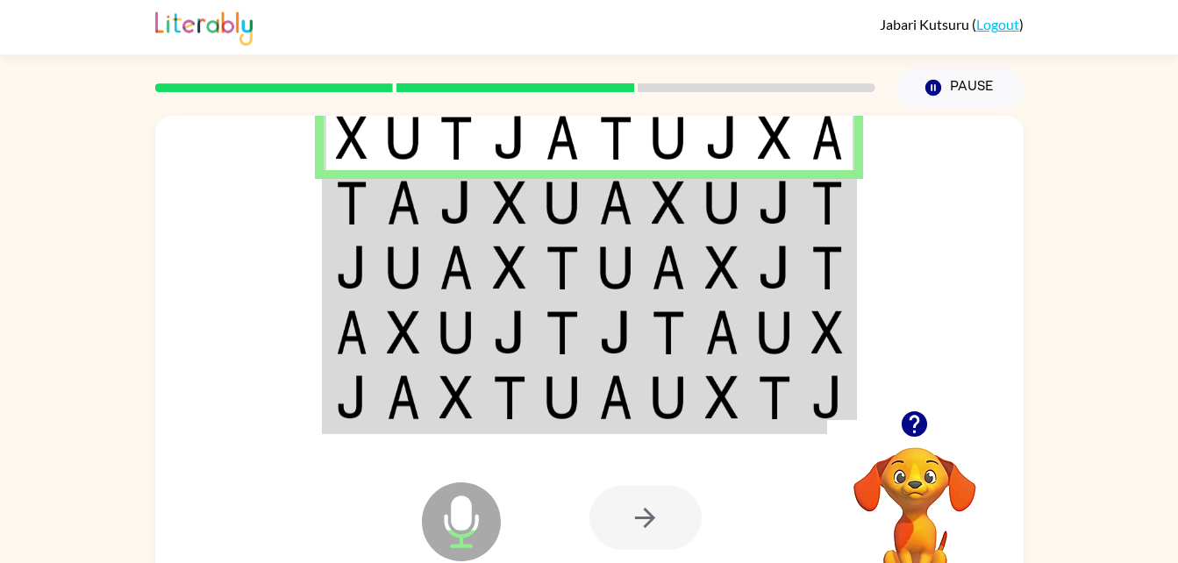
click at [352, 140] on img at bounding box center [352, 138] width 32 height 44
click at [368, 226] on td at bounding box center [351, 202] width 54 height 65
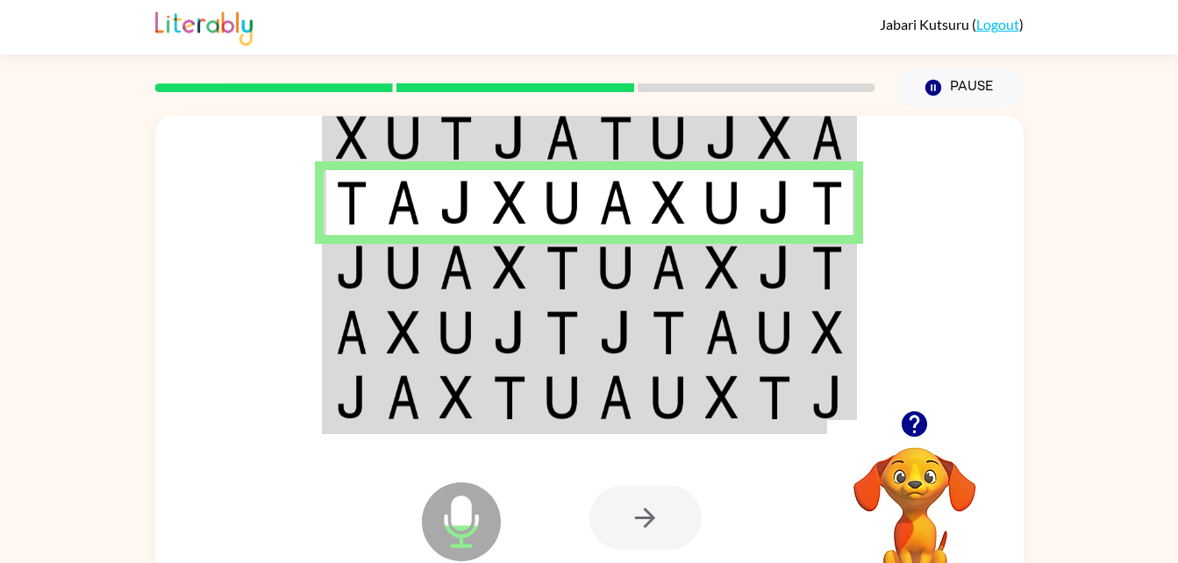
click at [383, 290] on td at bounding box center [404, 267] width 54 height 65
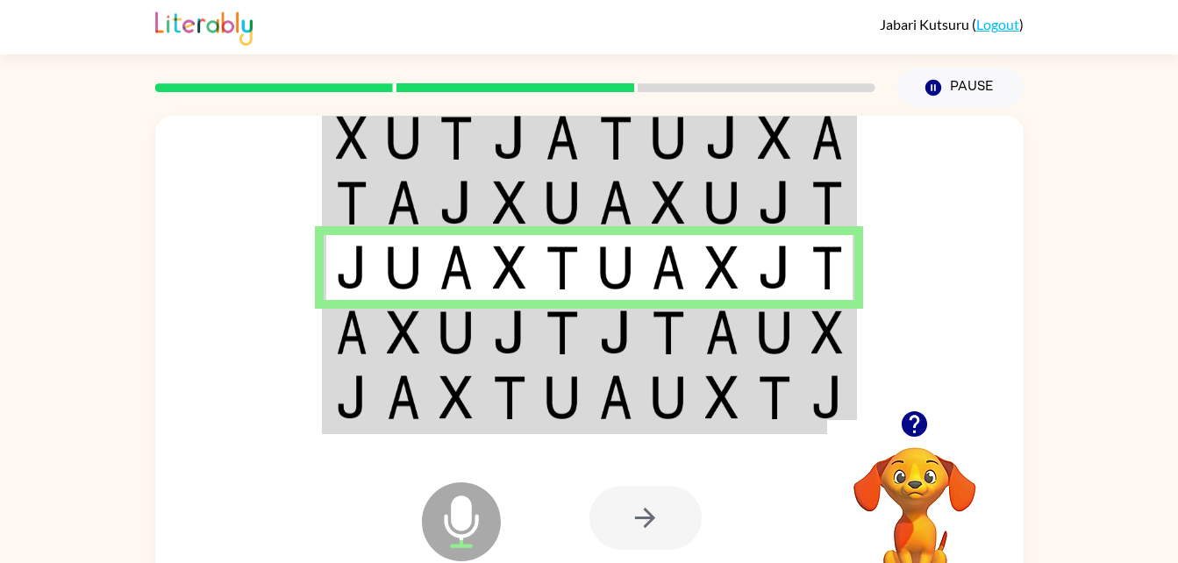
click at [430, 336] on td at bounding box center [457, 332] width 54 height 65
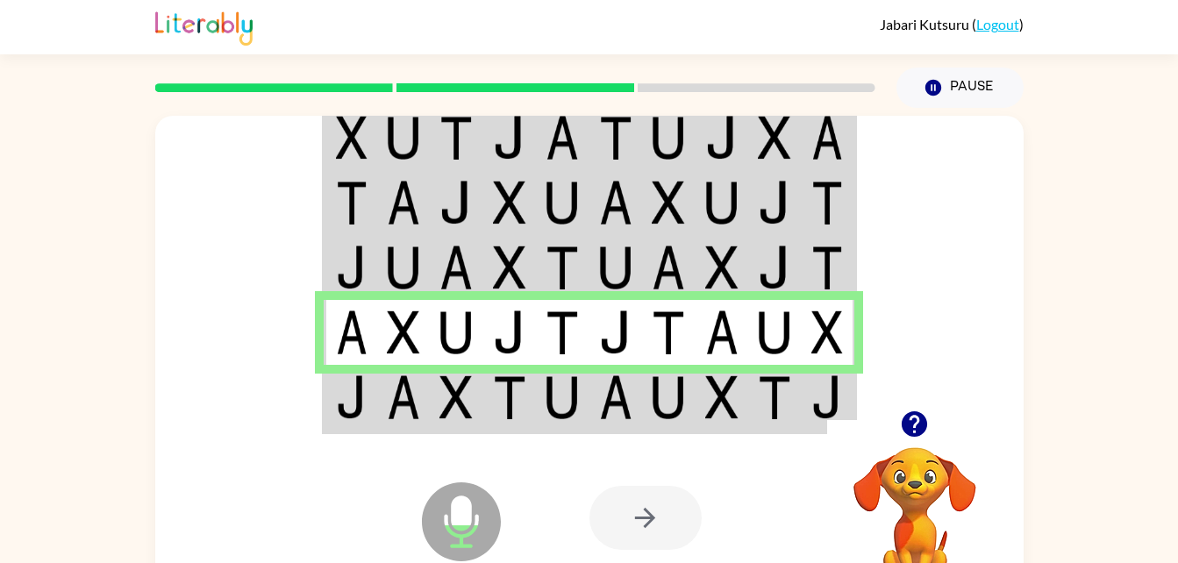
click at [396, 401] on img at bounding box center [403, 398] width 33 height 44
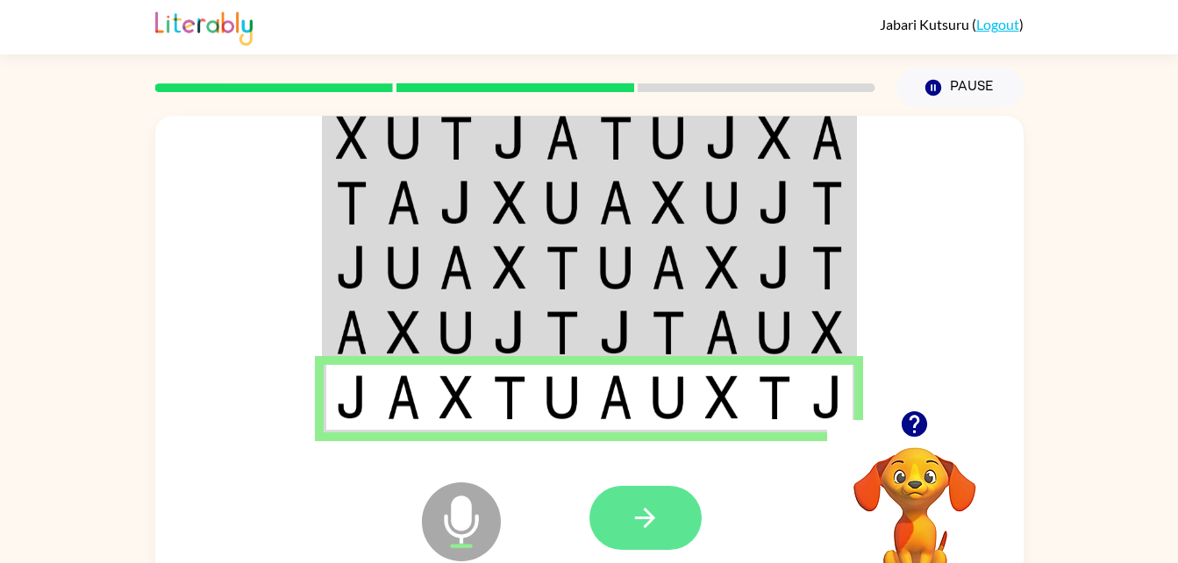
click at [620, 518] on button "button" at bounding box center [646, 518] width 112 height 64
